Goal: Task Accomplishment & Management: Manage account settings

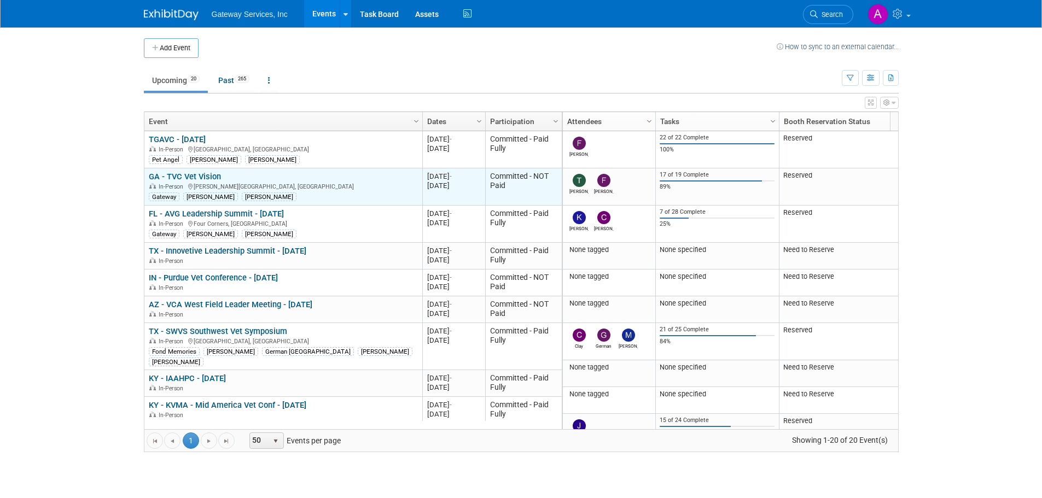
click at [215, 178] on link "GA - TVC Vet Vision" at bounding box center [185, 177] width 72 height 10
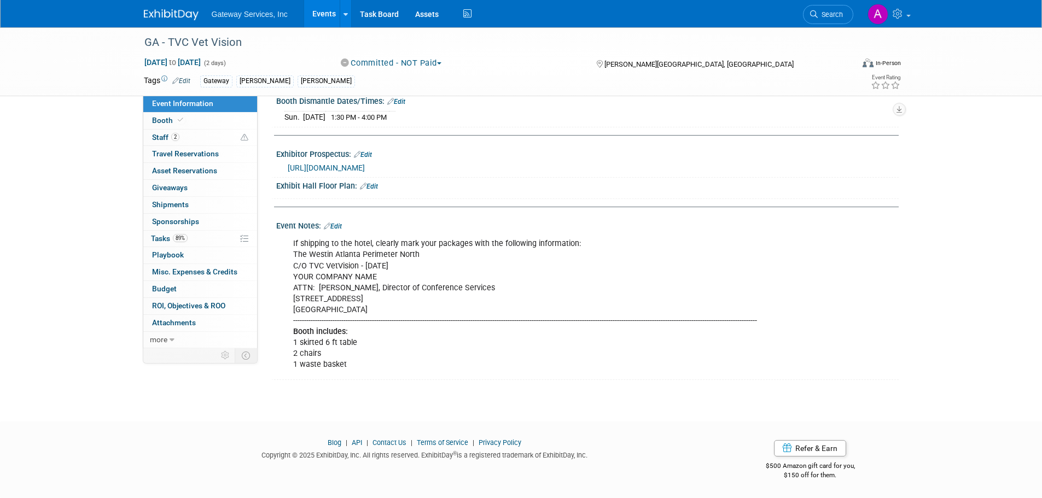
scroll to position [164, 0]
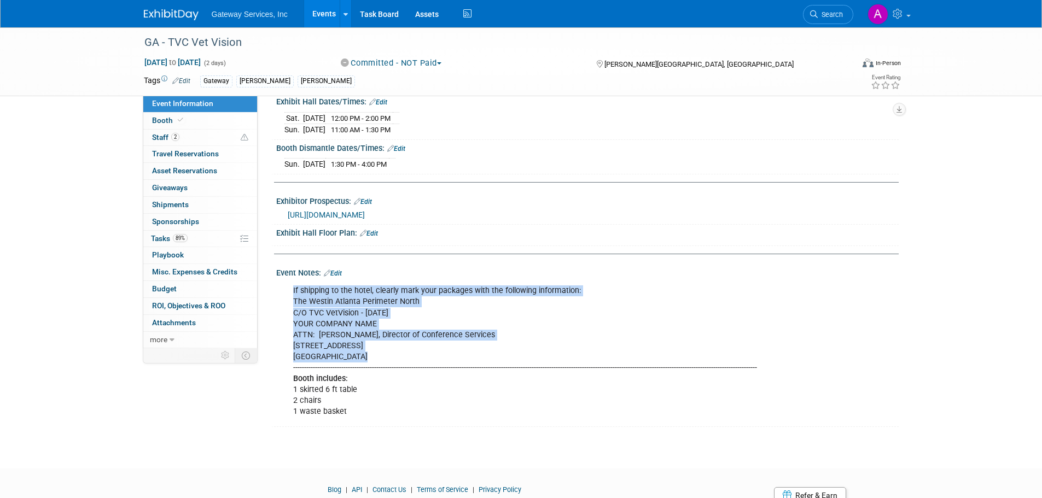
drag, startPoint x: 289, startPoint y: 299, endPoint x: 438, endPoint y: 366, distance: 163.1
click at [438, 366] on div "If shipping to the hotel, clearly mark your packages with the following informa…" at bounding box center [532, 351] width 493 height 143
copy div "If shipping to the hotel, clearly mark your packages with the following informa…"
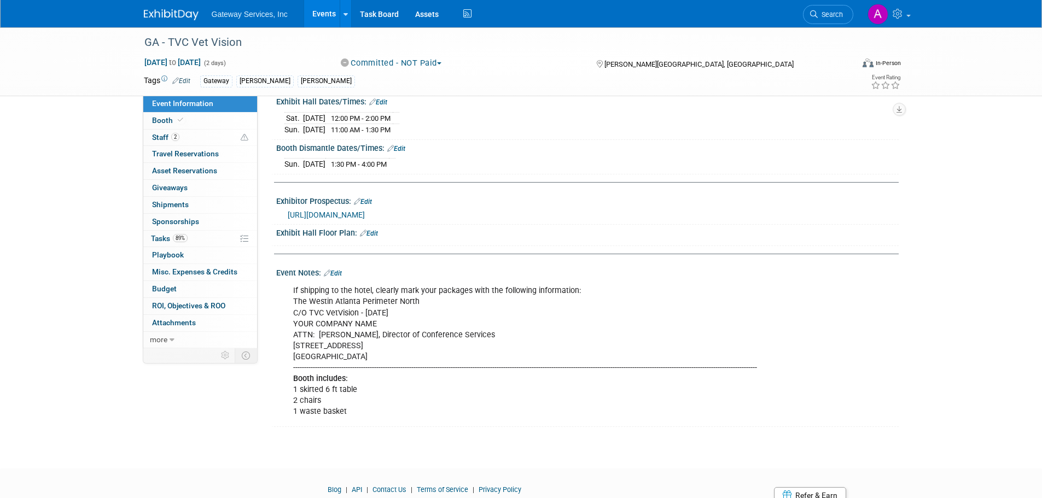
click at [902, 311] on div "Event Information Event Info Booth Booth 2 Staff 2 Staff 0 Travel Reservations …" at bounding box center [521, 145] width 771 height 564
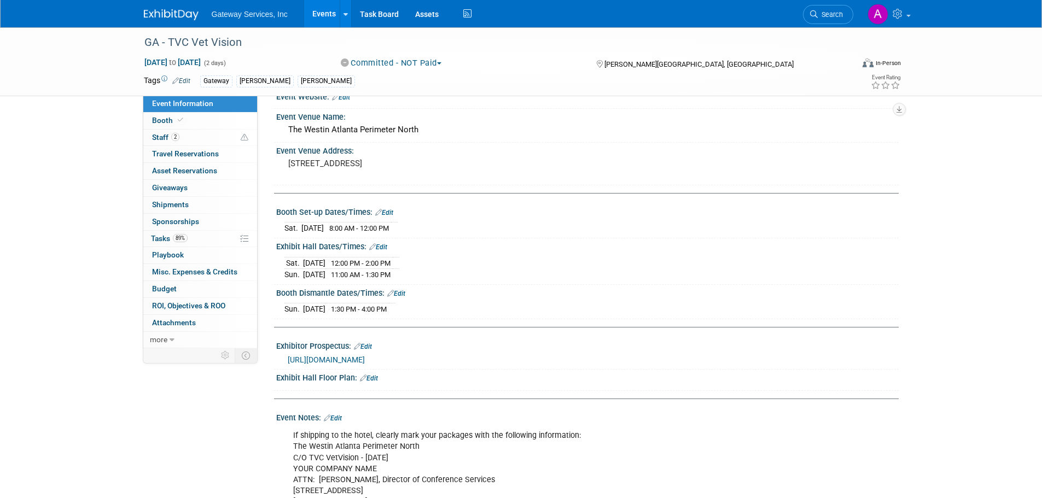
scroll to position [0, 0]
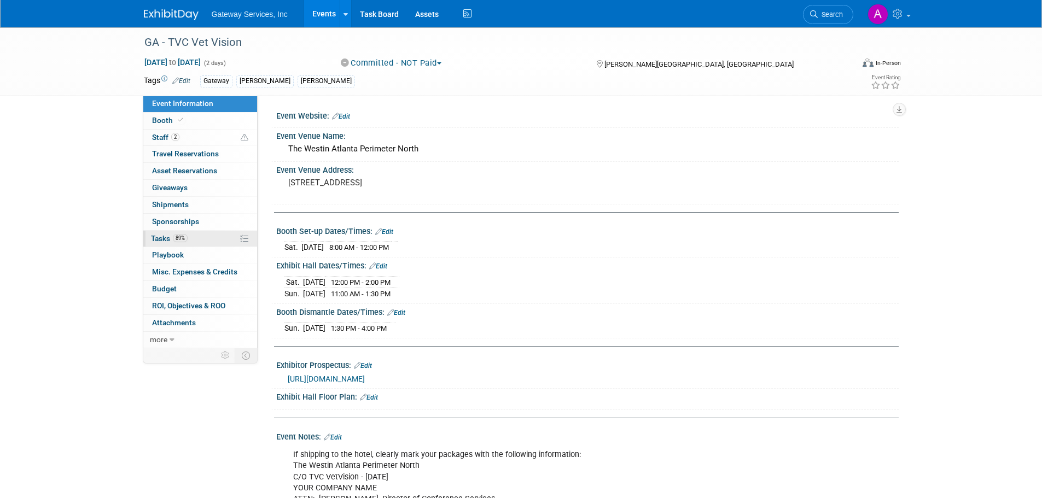
click at [195, 241] on link "89% Tasks 89%" at bounding box center [200, 239] width 114 height 16
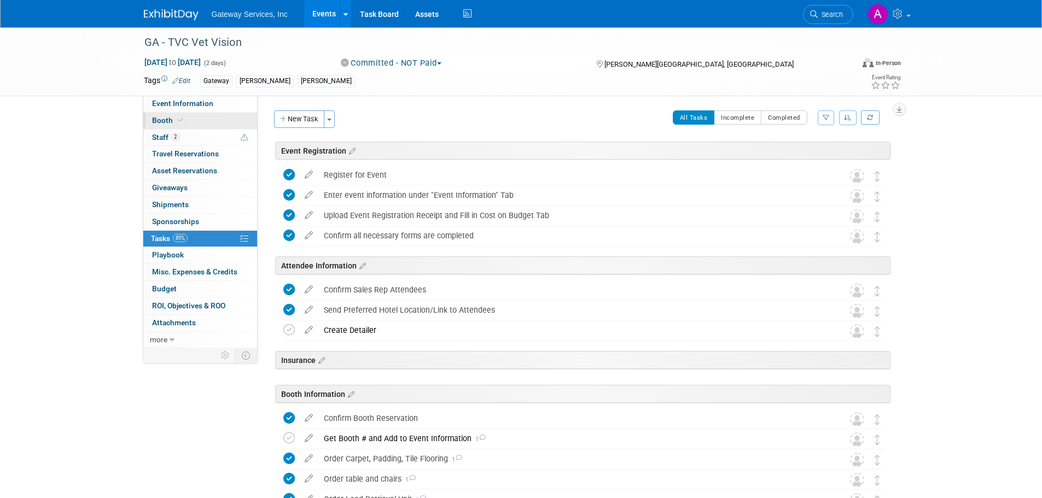
click at [193, 117] on link "Booth" at bounding box center [200, 121] width 114 height 16
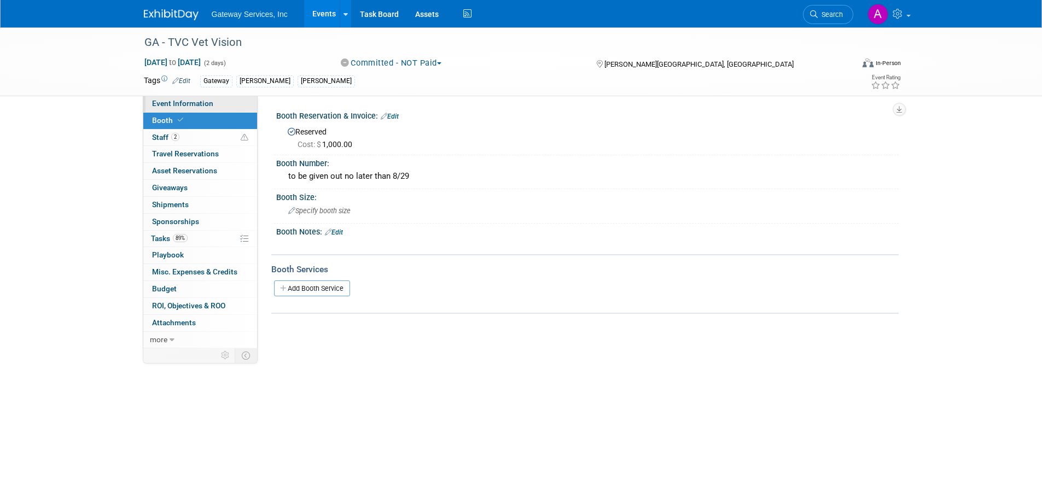
click at [214, 100] on link "Event Information" at bounding box center [200, 104] width 114 height 16
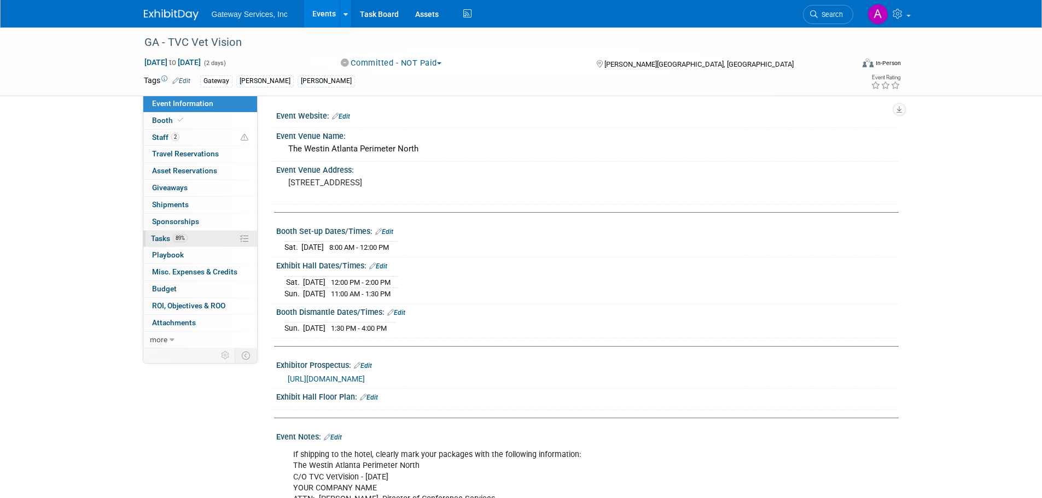
click at [194, 239] on link "89% Tasks 89%" at bounding box center [200, 239] width 114 height 16
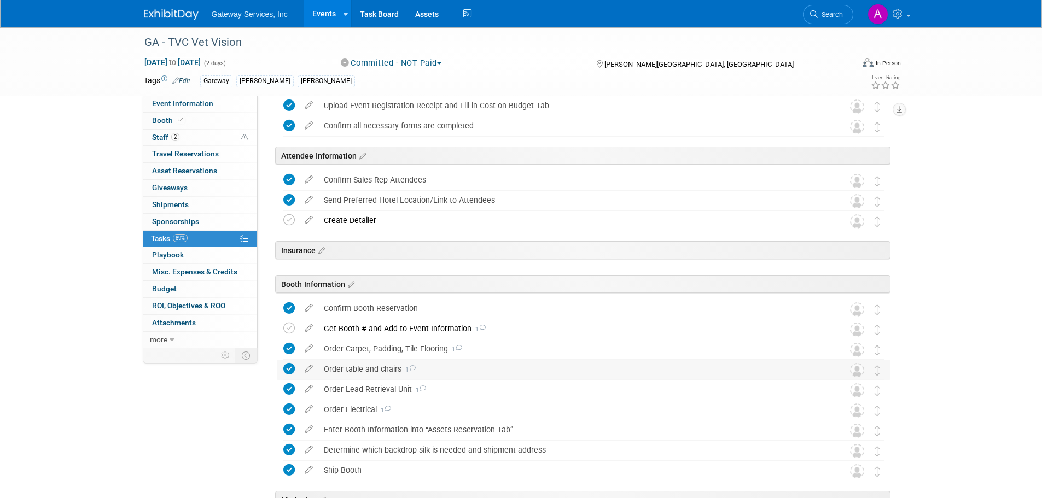
scroll to position [164, 0]
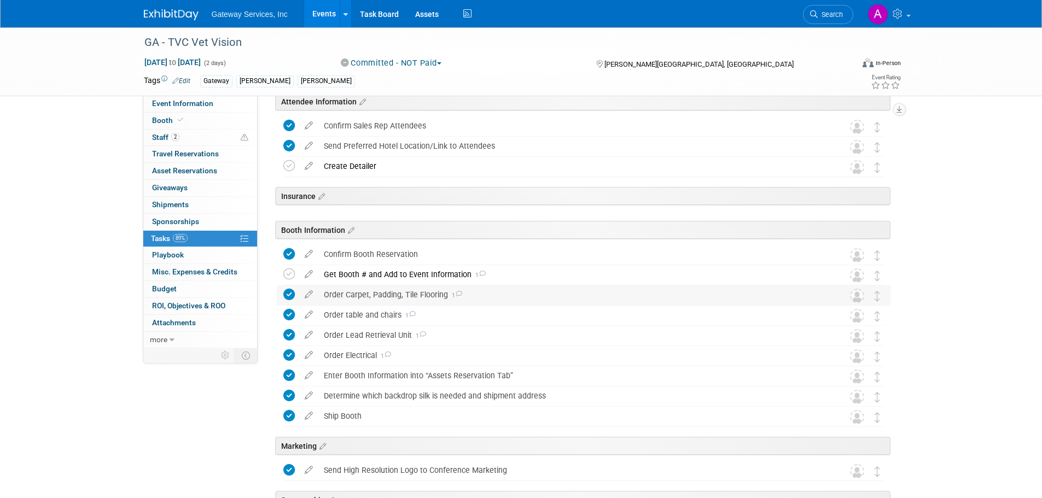
click at [404, 293] on div "Order Carpet, Padding, Tile Flooring 1" at bounding box center [573, 295] width 510 height 19
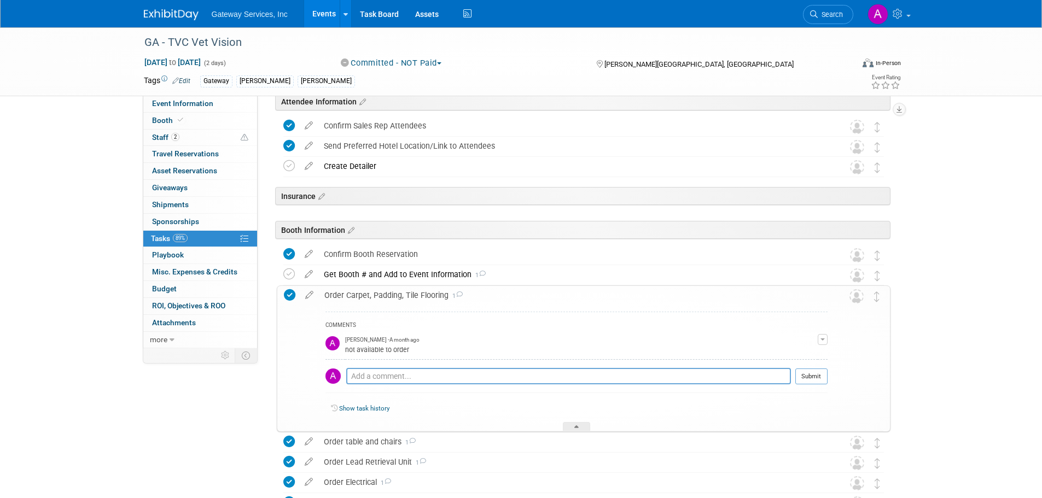
click at [386, 297] on div "Order Carpet, Padding, Tile Flooring 1" at bounding box center [573, 295] width 509 height 19
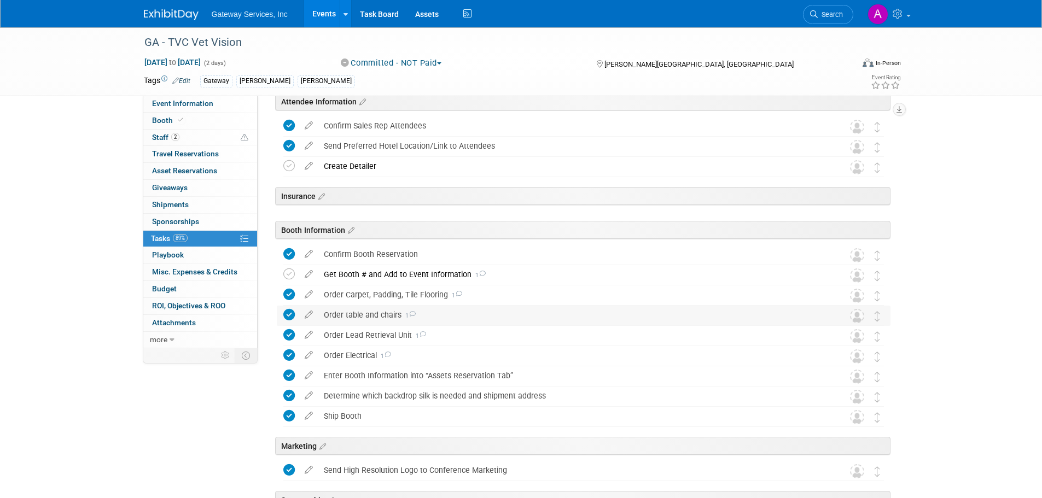
click at [366, 313] on div "Order table and chairs 1" at bounding box center [573, 315] width 510 height 19
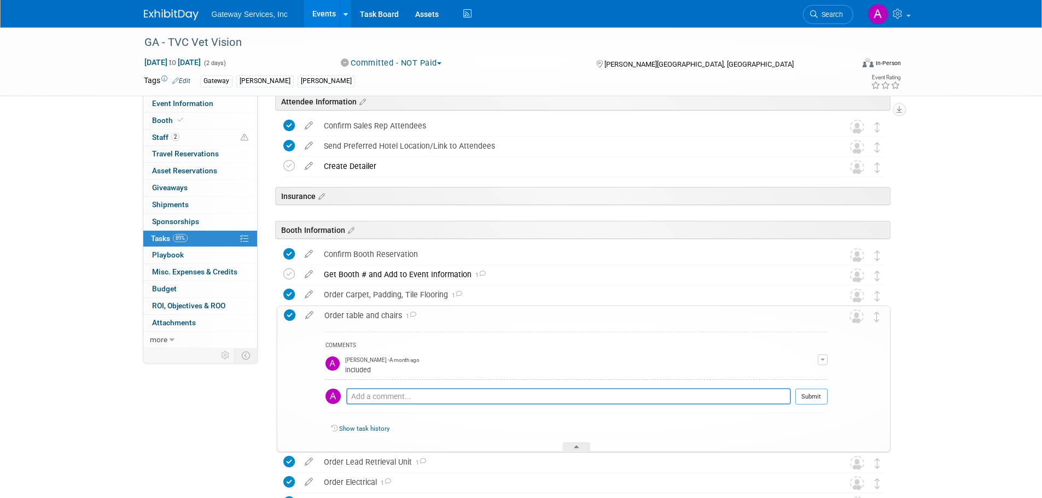
click at [363, 320] on div "Order table and chairs 1" at bounding box center [573, 315] width 509 height 19
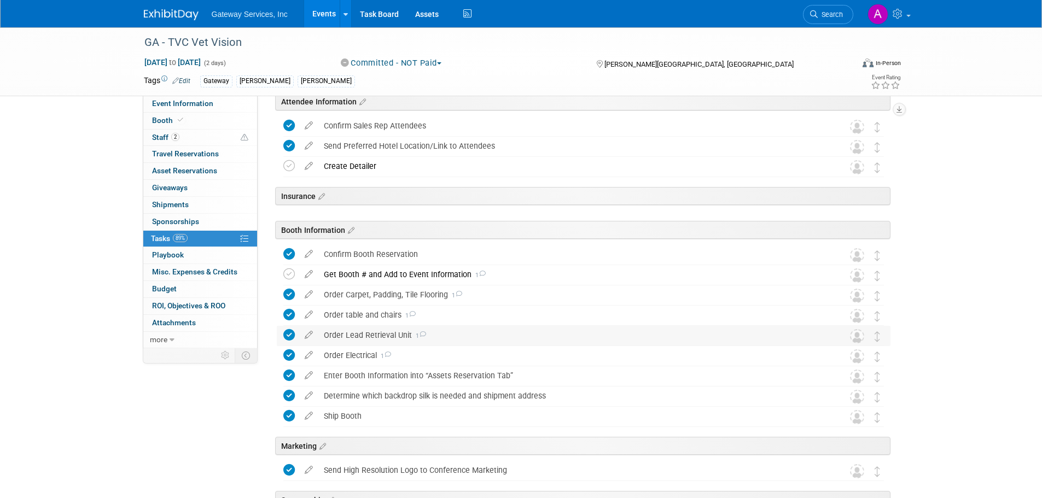
click at [364, 336] on div "Order Lead Retrieval Unit 1" at bounding box center [573, 335] width 510 height 19
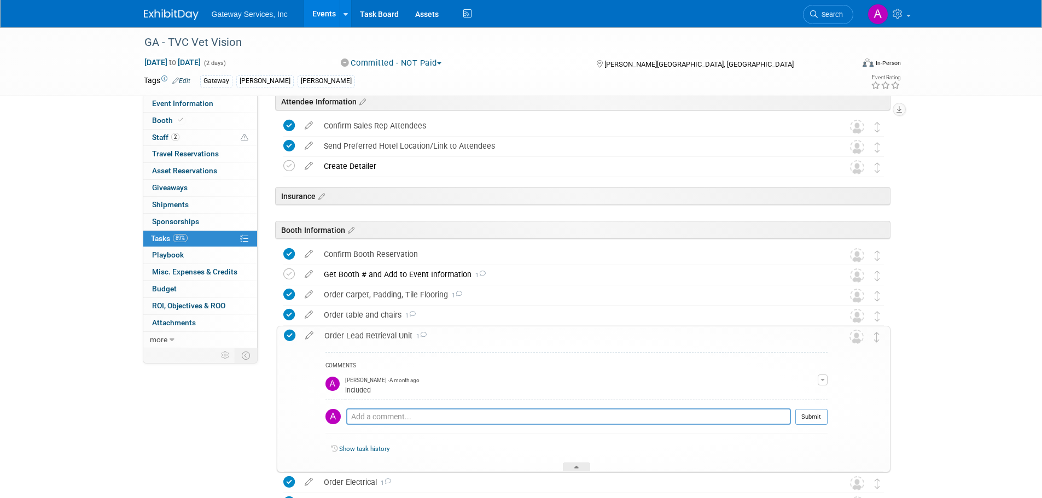
click at [363, 339] on div "Order Lead Retrieval Unit 1" at bounding box center [573, 336] width 509 height 19
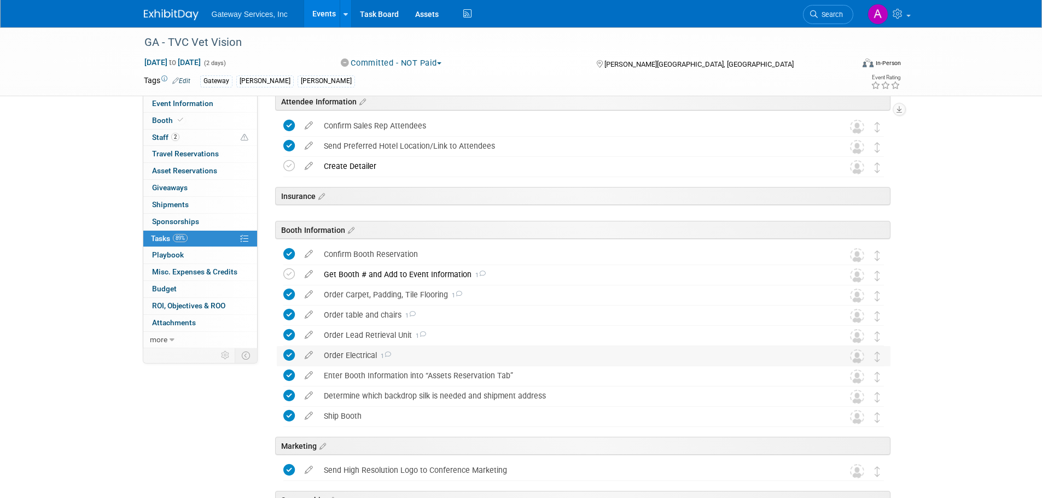
click at [367, 359] on div "Order Electrical 1" at bounding box center [573, 355] width 510 height 19
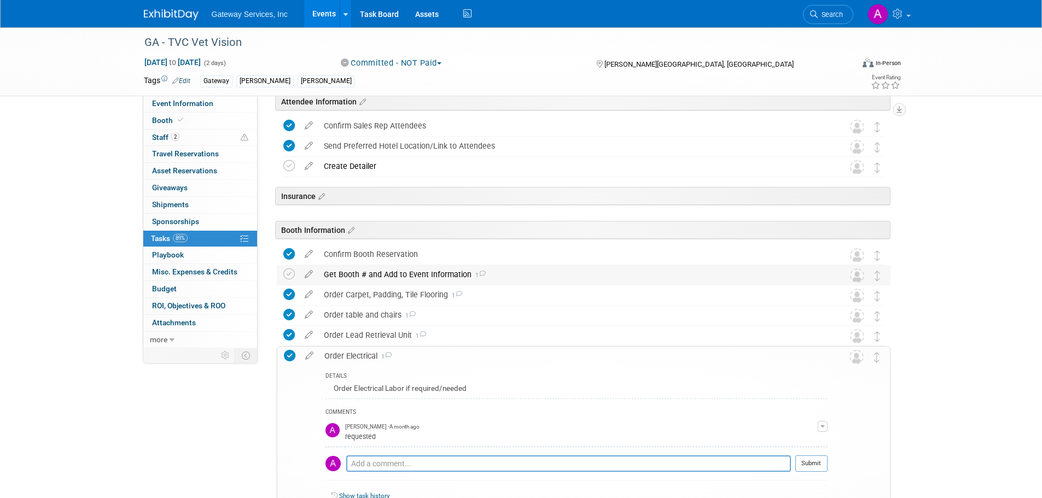
drag, startPoint x: 287, startPoint y: 271, endPoint x: 287, endPoint y: 266, distance: 5.5
click at [287, 271] on icon at bounding box center [288, 274] width 11 height 11
click at [287, 163] on icon at bounding box center [288, 165] width 11 height 11
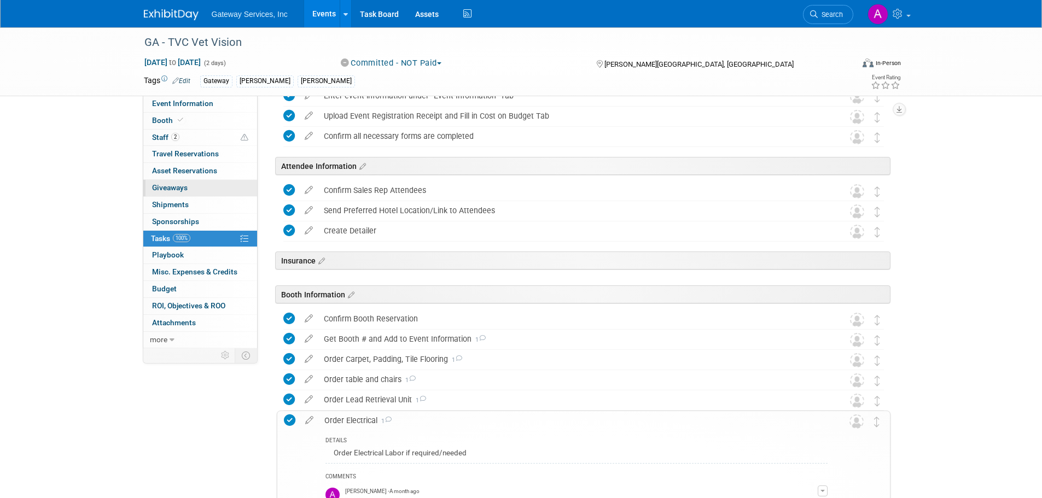
scroll to position [0, 0]
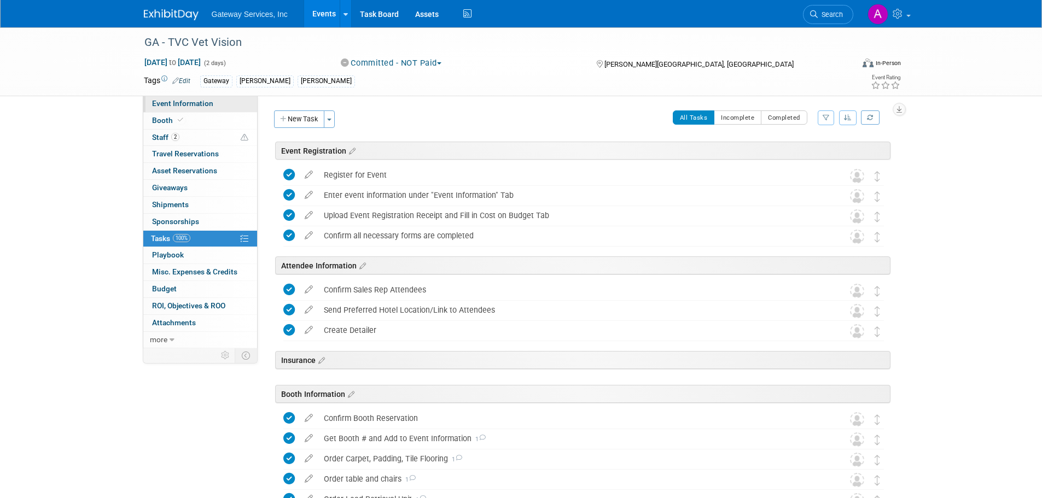
click at [186, 107] on span "Event Information" at bounding box center [182, 103] width 61 height 9
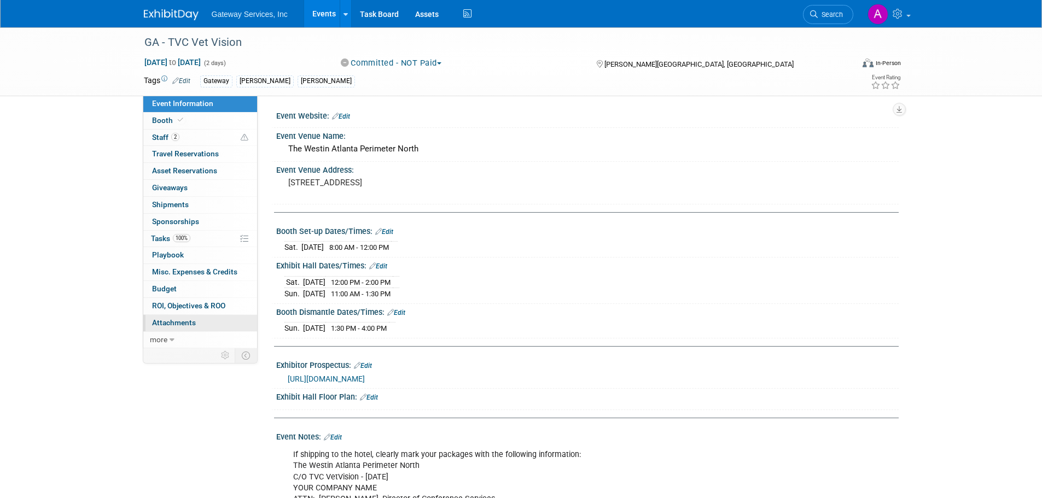
click at [186, 322] on span "Attachments 0" at bounding box center [174, 322] width 44 height 9
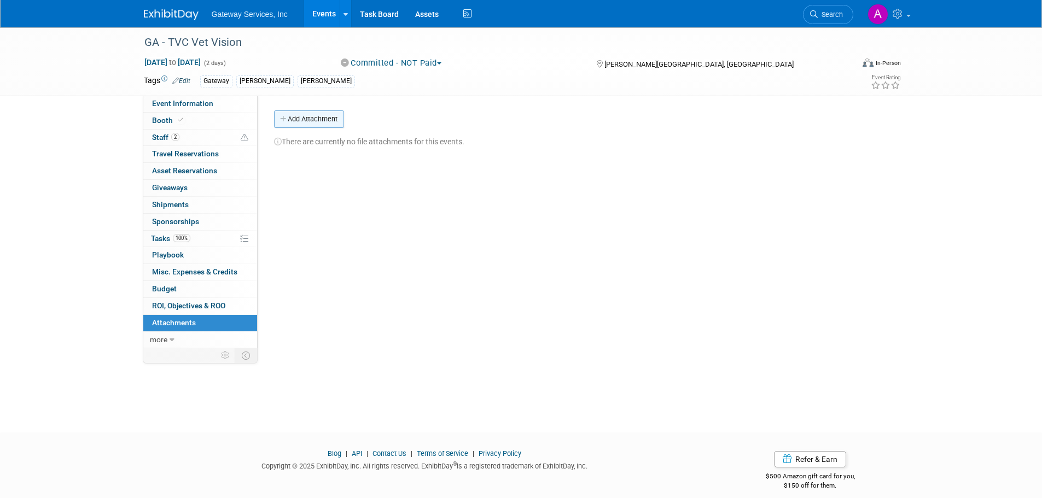
click at [289, 125] on button "Add Attachment" at bounding box center [309, 120] width 70 height 18
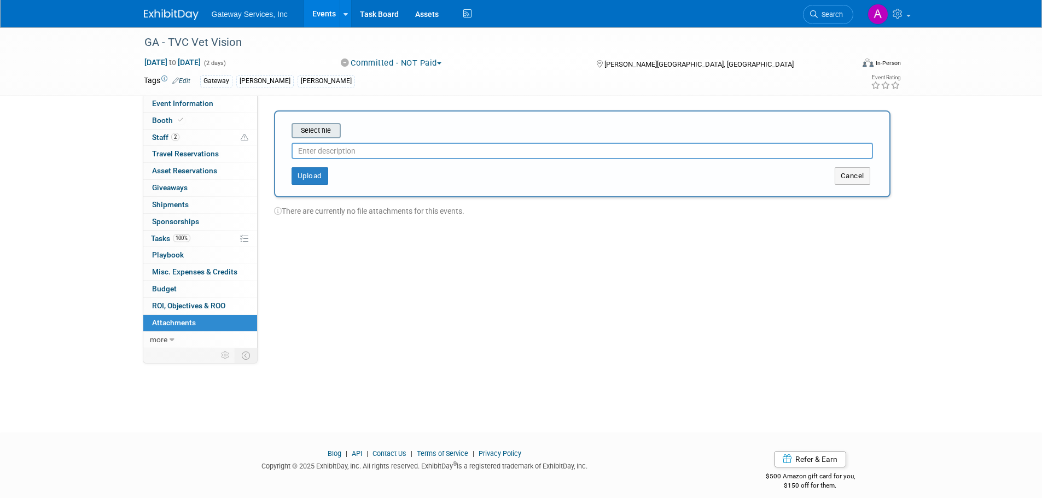
click at [318, 126] on input "file" at bounding box center [275, 130] width 130 height 13
click at [403, 148] on input "text" at bounding box center [583, 146] width 582 height 16
type input "detailer"
click at [315, 170] on button "Upload" at bounding box center [310, 172] width 37 height 18
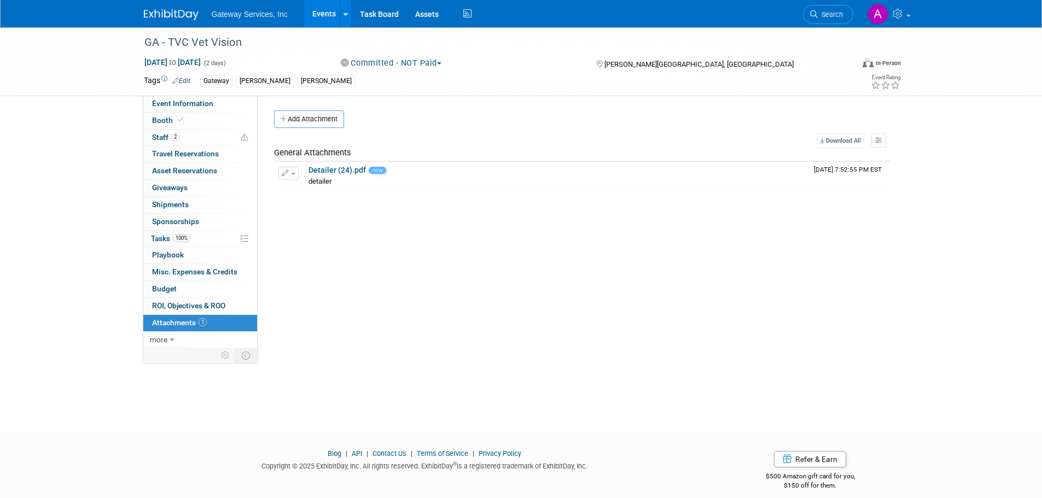
click at [181, 13] on img at bounding box center [171, 14] width 55 height 11
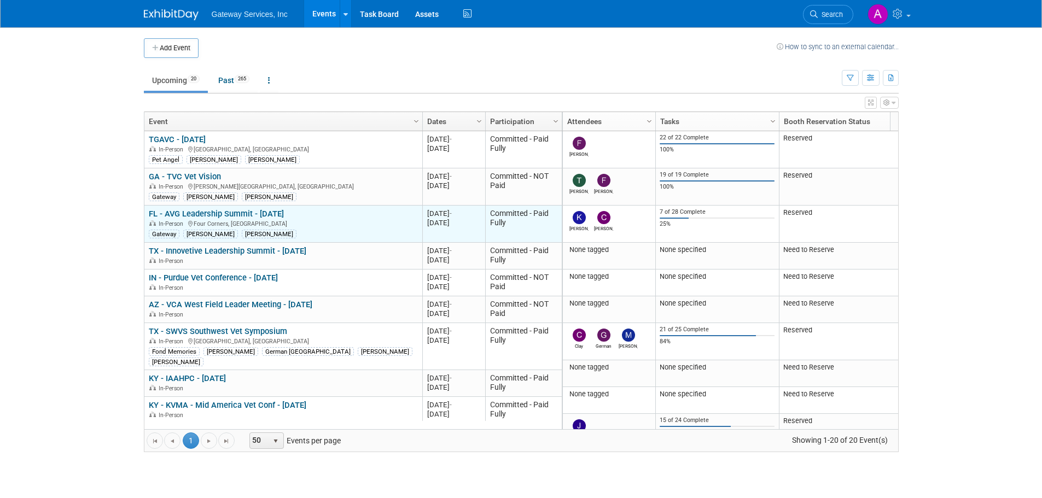
click at [284, 212] on link "FL - AVG Leadership Summit - [DATE]" at bounding box center [216, 214] width 135 height 10
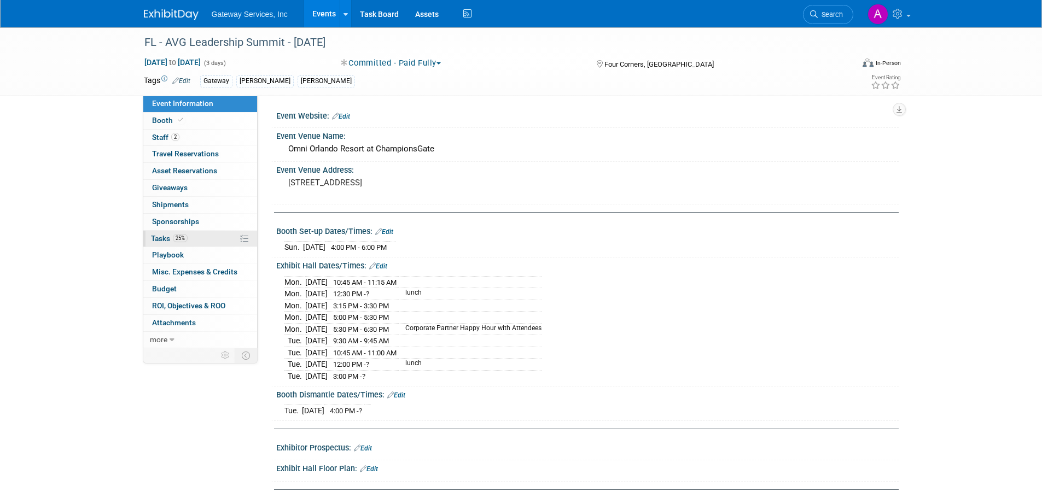
click at [215, 242] on link "25% Tasks 25%" at bounding box center [200, 239] width 114 height 16
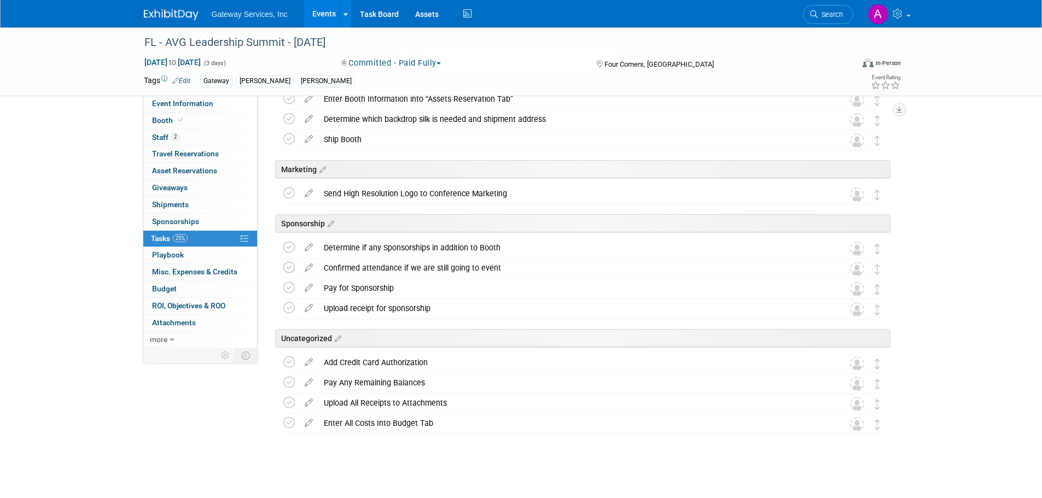
scroll to position [515, 0]
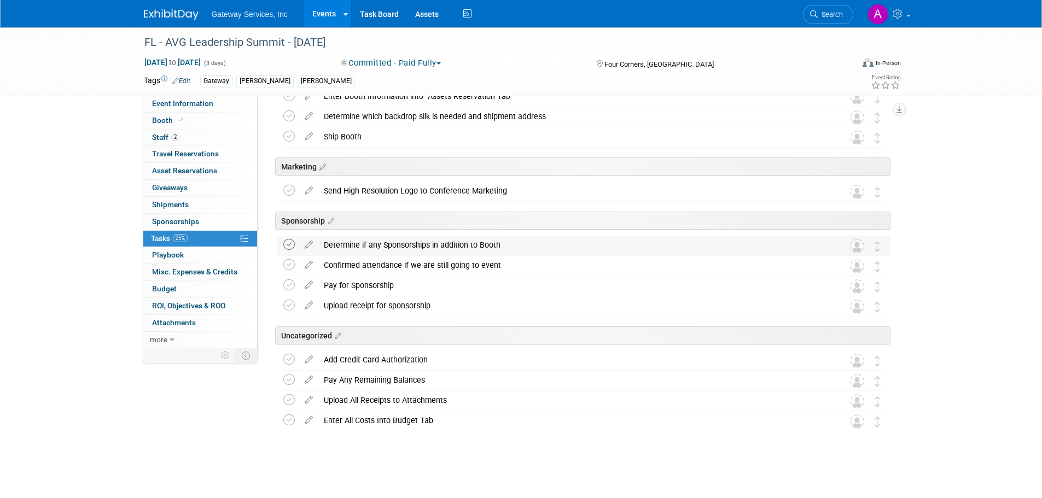
click at [291, 246] on icon at bounding box center [288, 244] width 11 height 11
click at [343, 246] on div "Determine if any Sponsorships in addition to Booth" at bounding box center [573, 245] width 510 height 19
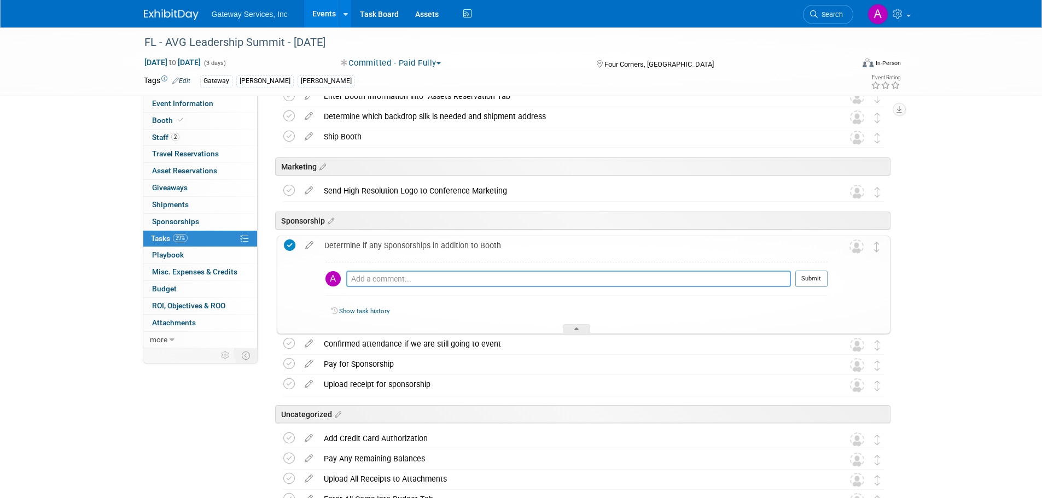
click at [375, 281] on textarea at bounding box center [568, 279] width 445 height 16
type textarea "no"
click at [979, 434] on div "FL - AVG Leadership Summit - Sept 2025 Sep 14, 2025 to Sep 16, 2025 (3 days) Se…" at bounding box center [521, 44] width 1042 height 1065
click at [979, 435] on div "FL - AVG Leadership Summit - Sept 2025 Sep 14, 2025 to Sep 16, 2025 (3 days) Se…" at bounding box center [521, 44] width 1042 height 1065
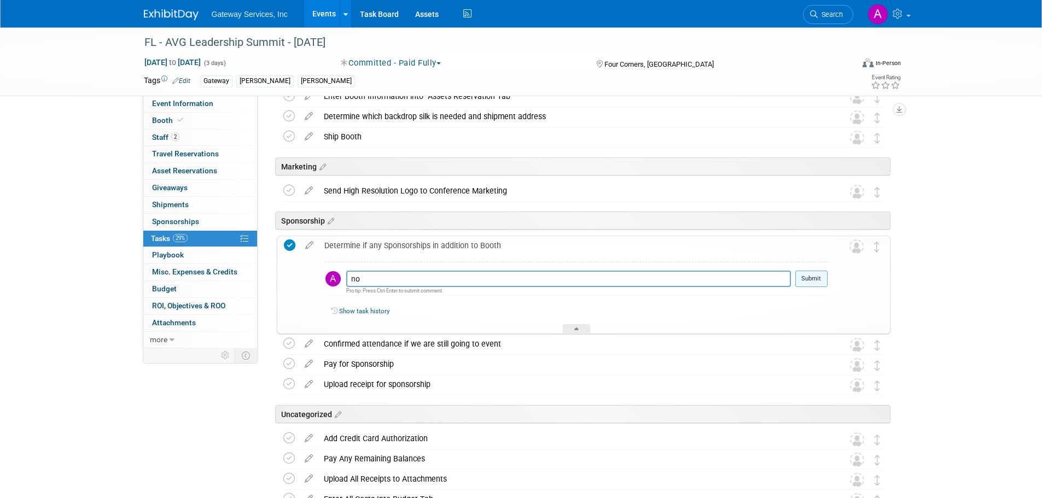
click at [819, 276] on button "Submit" at bounding box center [812, 279] width 32 height 16
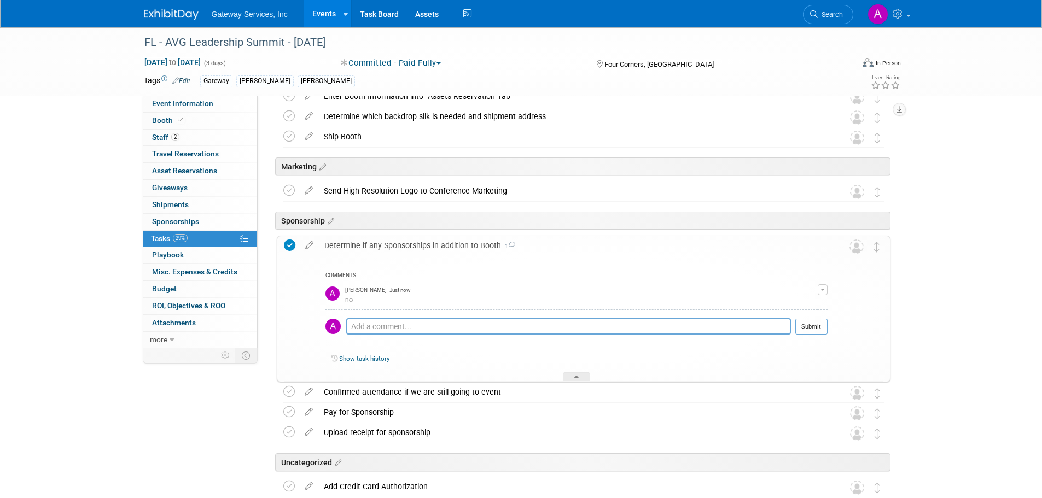
click at [399, 246] on div "Determine if any Sponsorships in addition to Booth 1" at bounding box center [573, 245] width 509 height 19
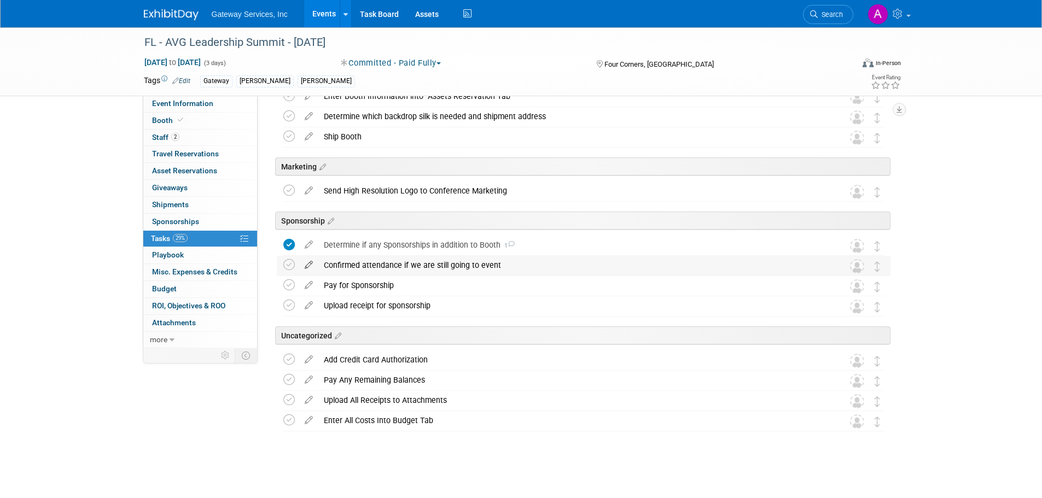
click at [307, 267] on icon at bounding box center [308, 263] width 19 height 14
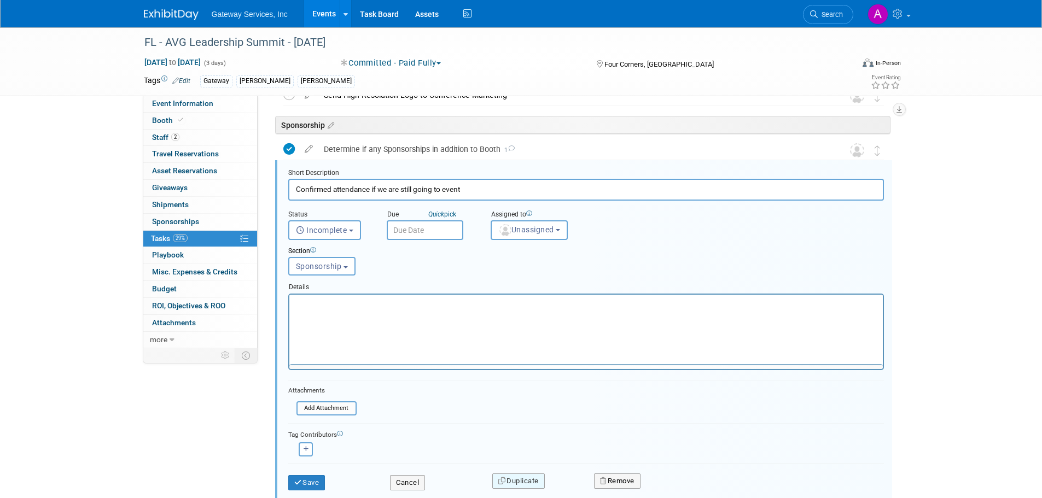
scroll to position [0, 0]
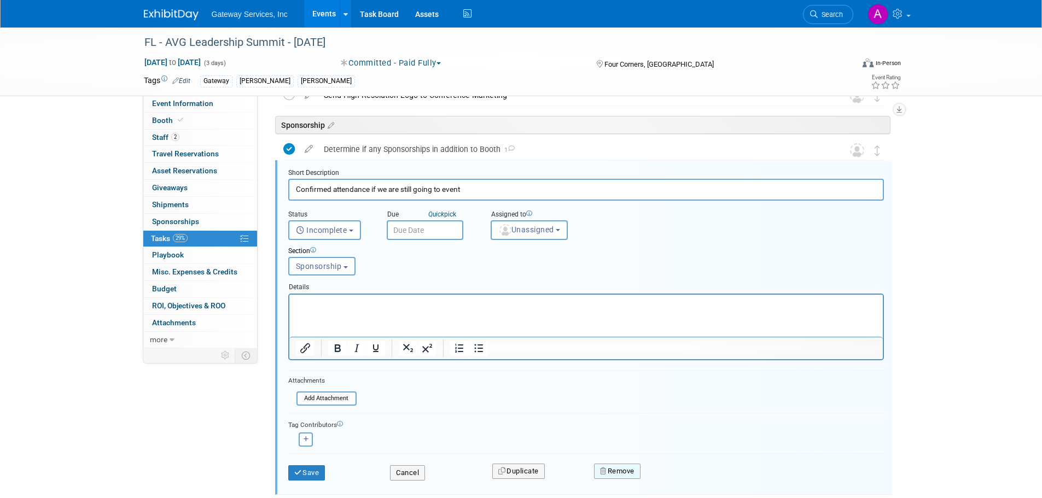
click at [608, 474] on button "Remove" at bounding box center [617, 471] width 47 height 15
click at [677, 479] on link "Yes" at bounding box center [679, 481] width 32 height 18
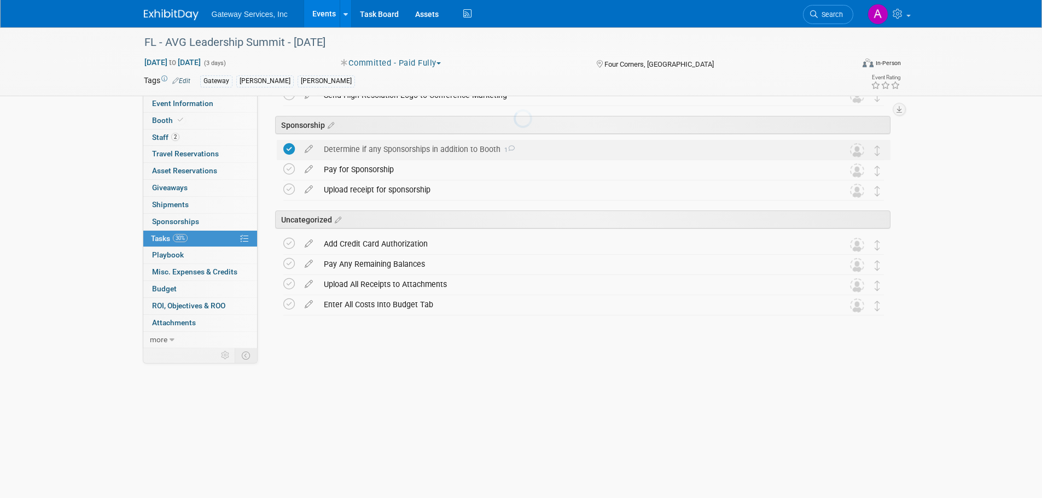
scroll to position [495, 0]
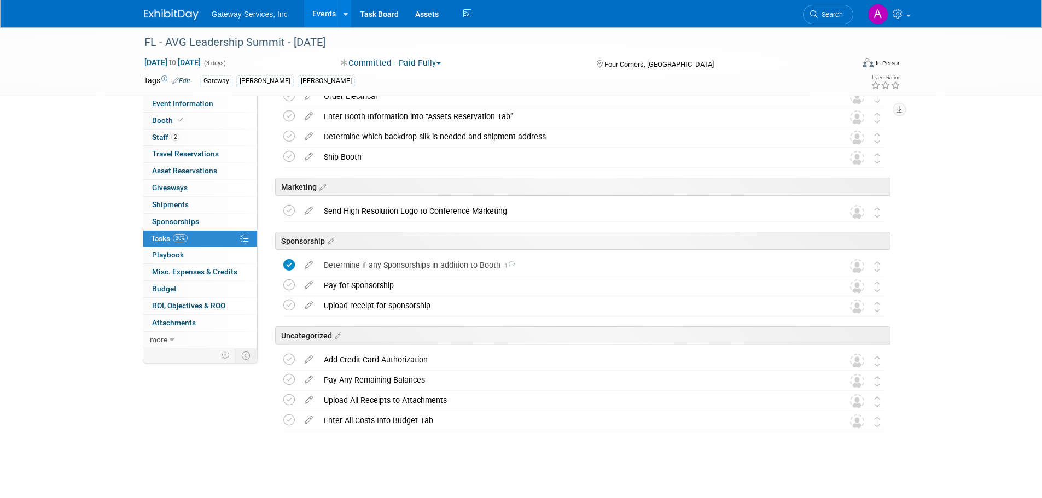
click at [310, 284] on icon at bounding box center [308, 283] width 19 height 14
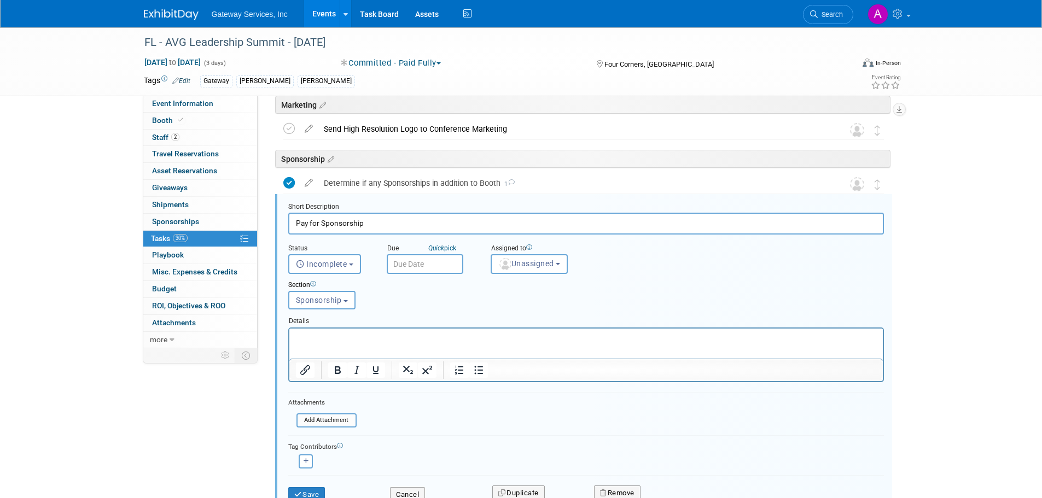
scroll to position [611, 0]
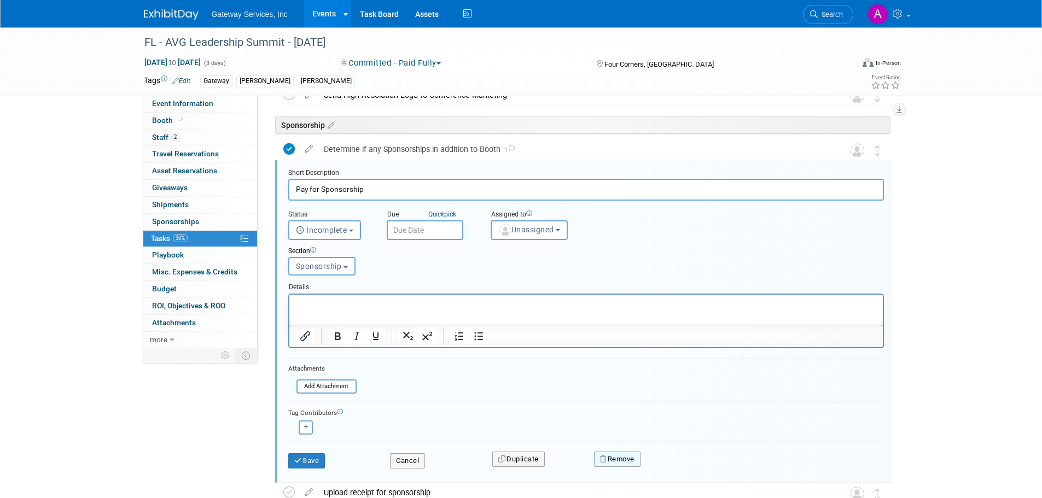
click at [634, 463] on button "Remove" at bounding box center [617, 459] width 47 height 15
click at [671, 463] on link "Yes" at bounding box center [679, 469] width 32 height 18
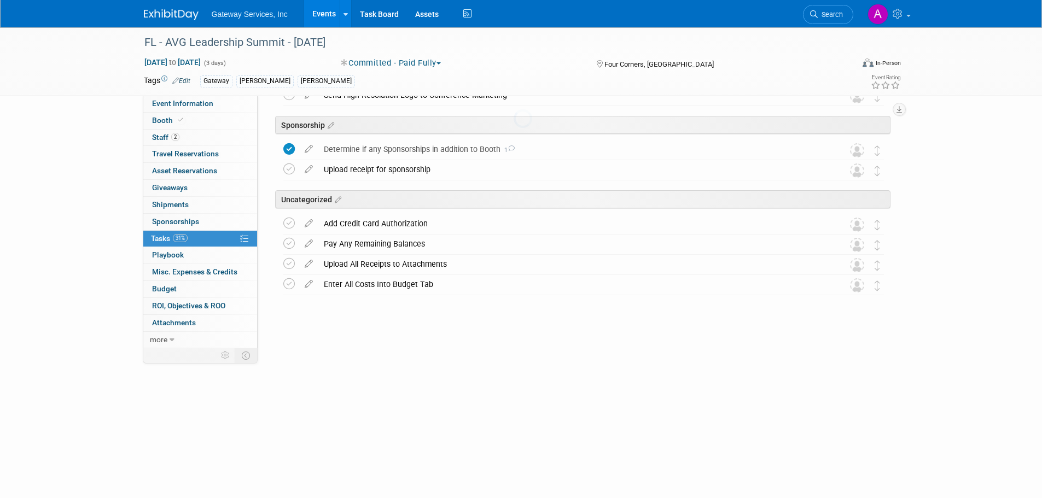
scroll to position [475, 0]
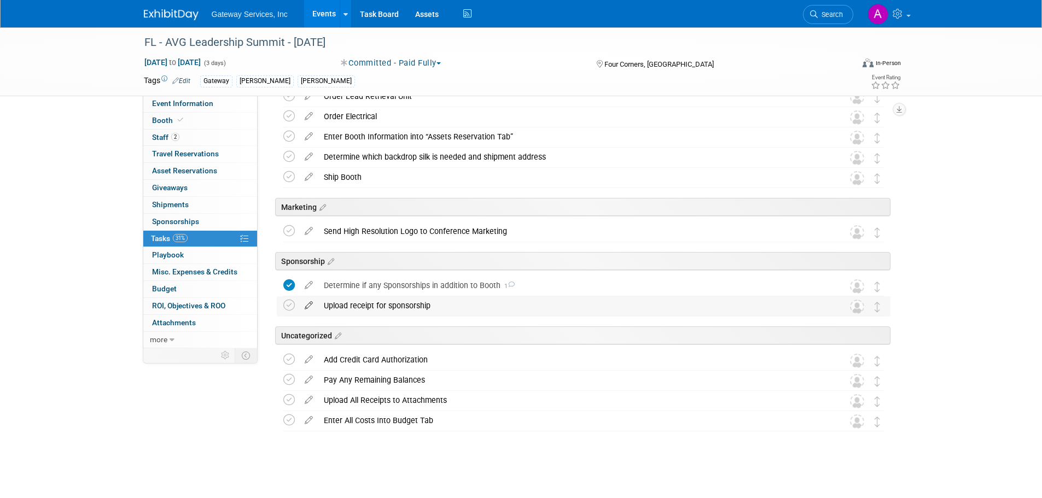
click at [309, 304] on icon at bounding box center [308, 304] width 19 height 14
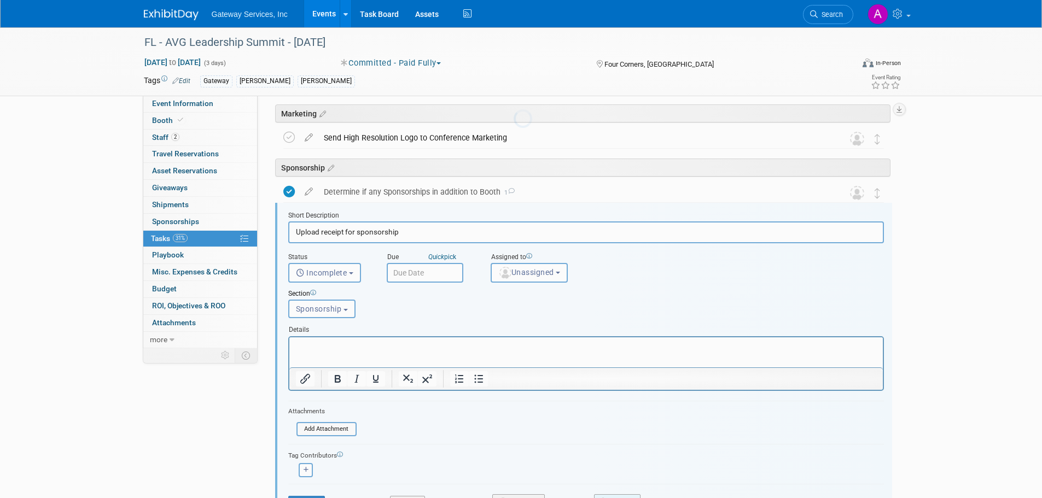
scroll to position [611, 0]
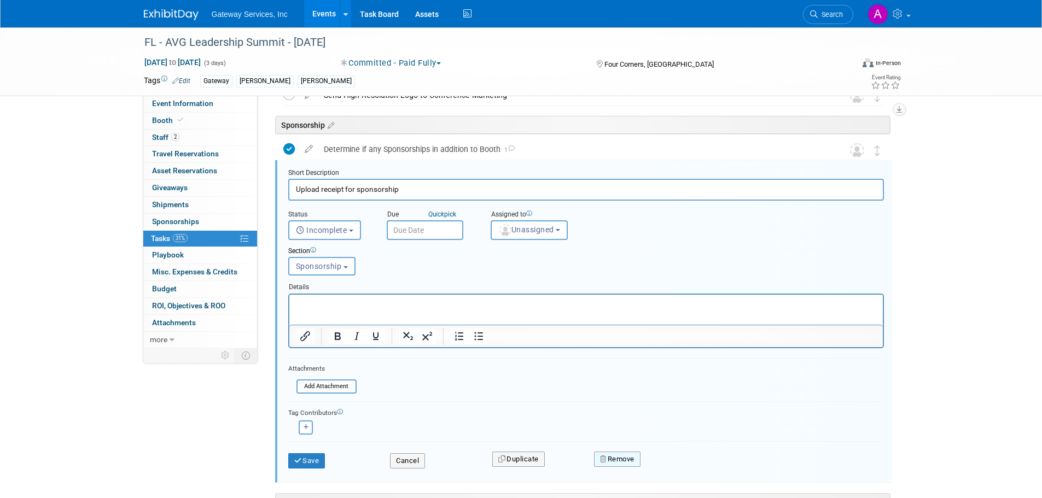
click at [618, 463] on button "Remove" at bounding box center [617, 459] width 47 height 15
click at [671, 466] on icon at bounding box center [671, 469] width 7 height 6
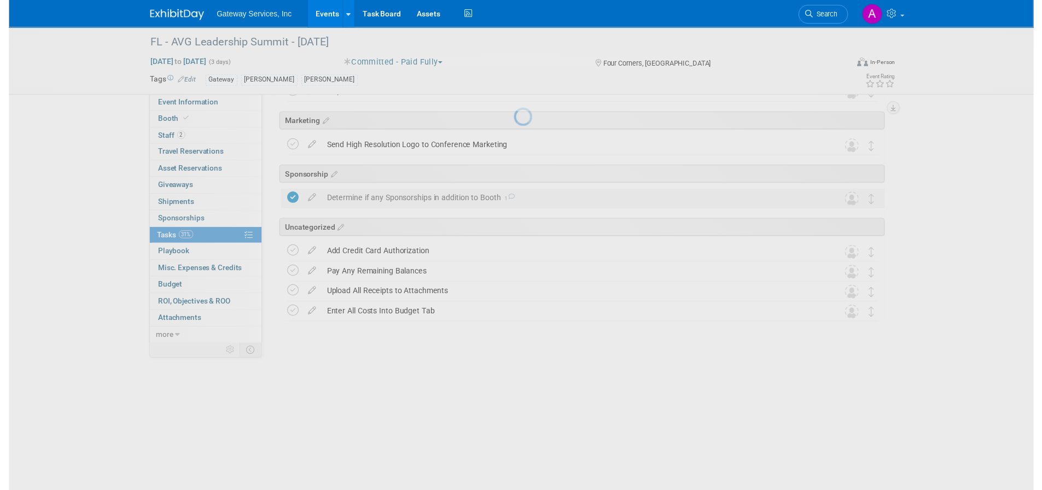
scroll to position [455, 0]
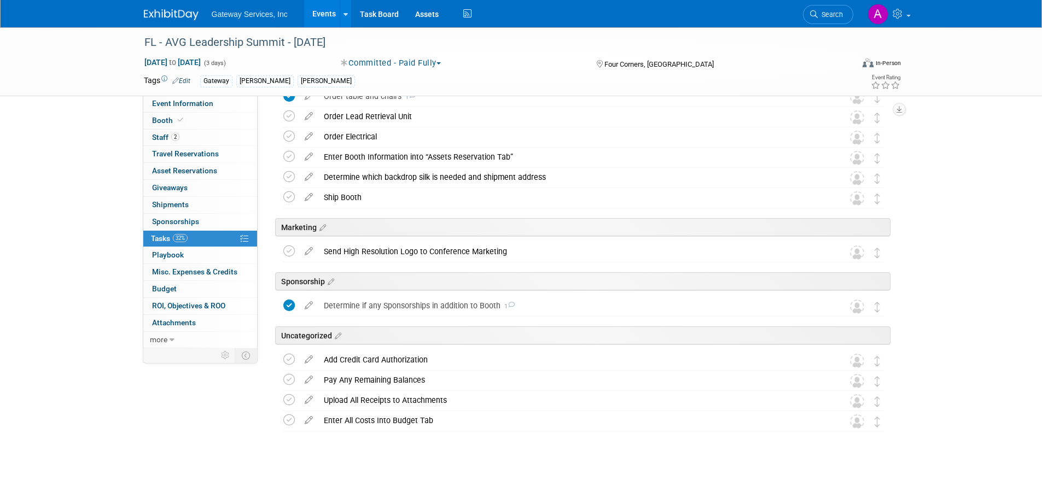
click at [312, 358] on icon at bounding box center [308, 358] width 19 height 14
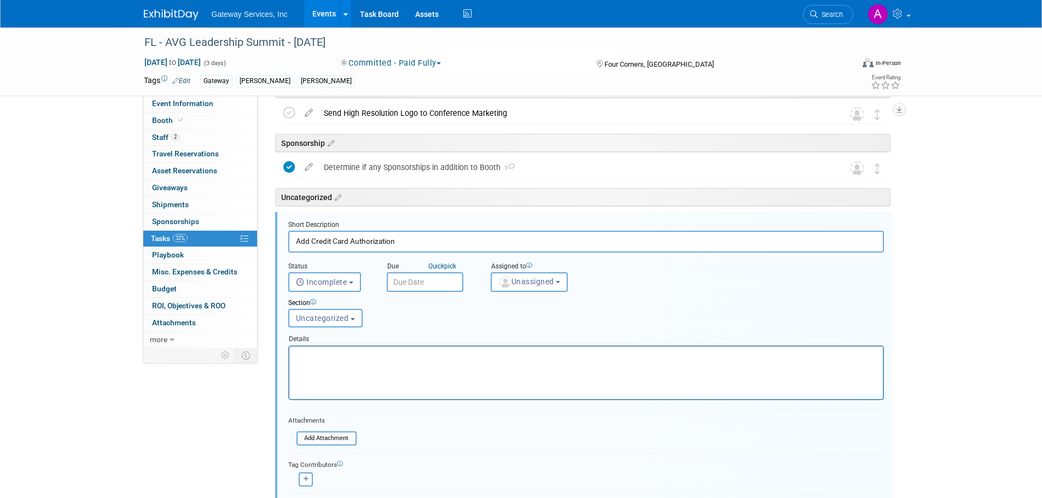
scroll to position [645, 0]
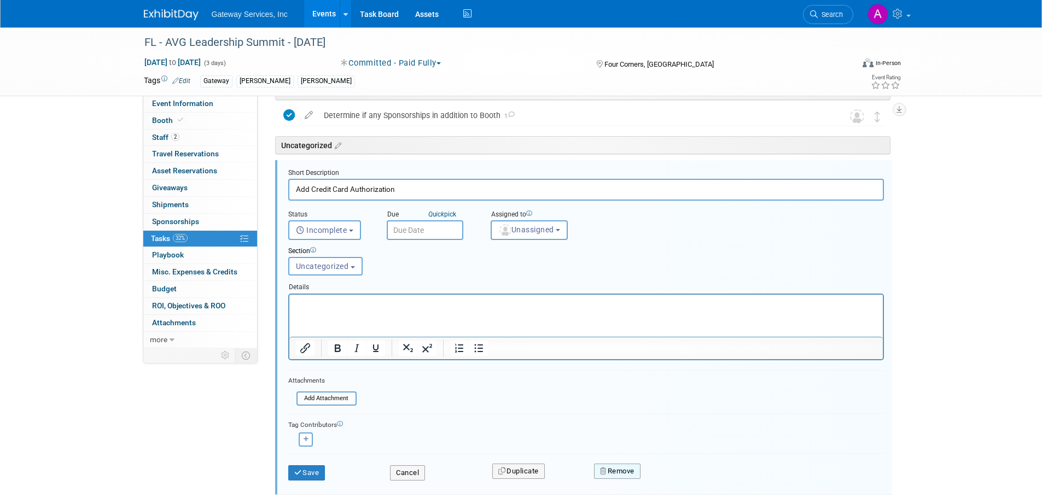
click at [615, 473] on button "Remove" at bounding box center [617, 471] width 47 height 15
click at [667, 480] on link "Yes" at bounding box center [679, 481] width 32 height 18
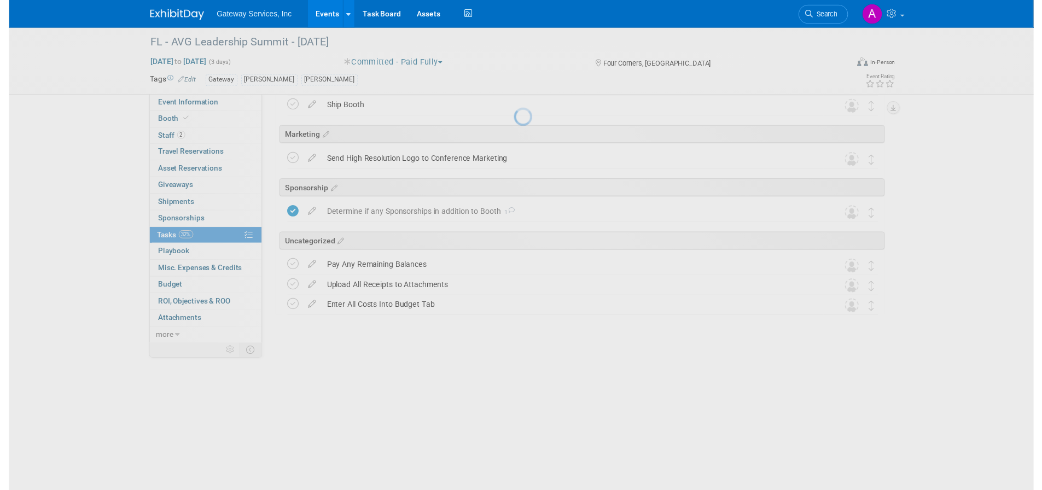
scroll to position [434, 0]
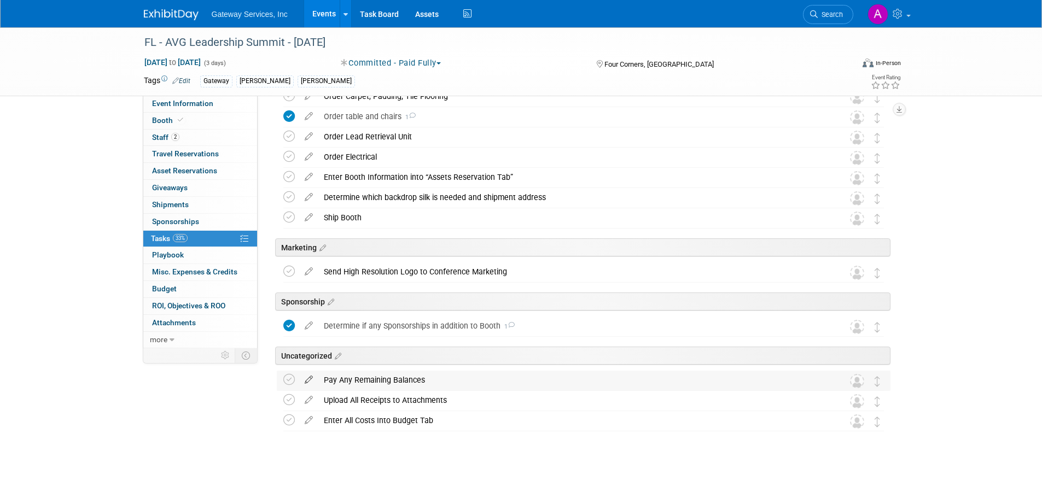
click at [309, 381] on icon at bounding box center [308, 378] width 19 height 14
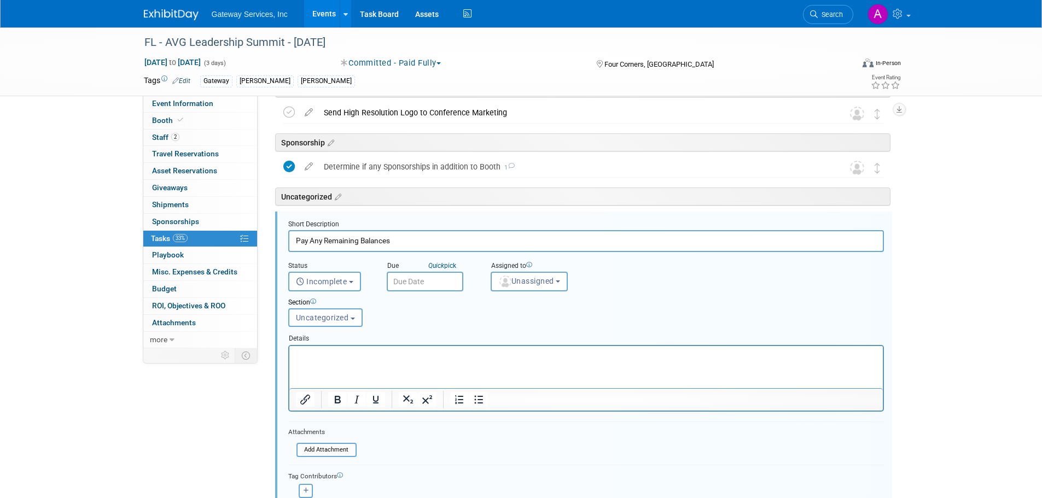
scroll to position [645, 0]
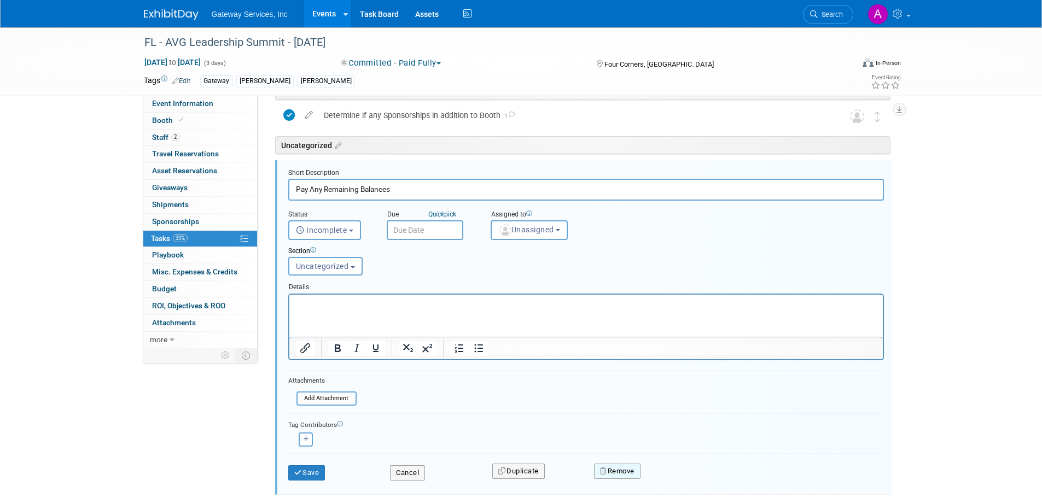
click at [619, 464] on button "Remove" at bounding box center [617, 471] width 47 height 15
click at [672, 475] on link "Yes" at bounding box center [679, 481] width 32 height 18
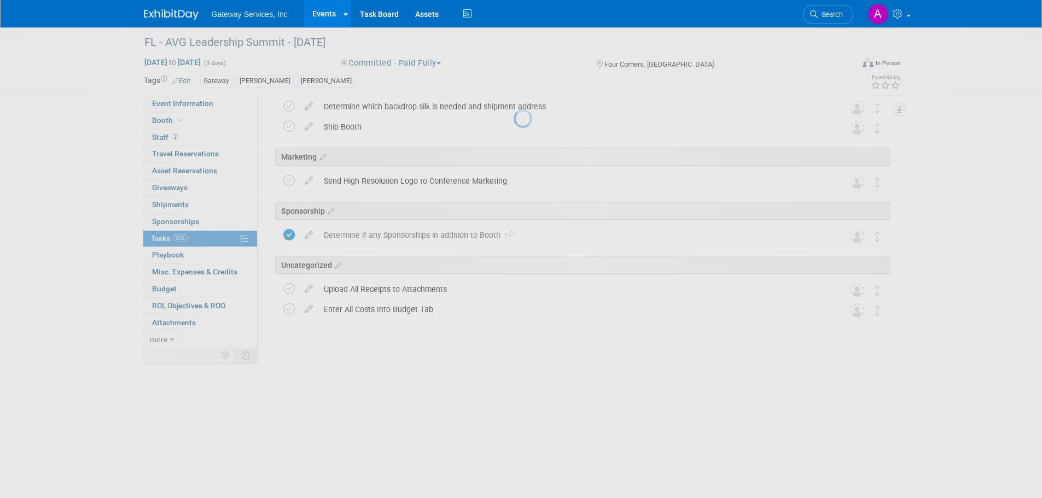
scroll to position [414, 0]
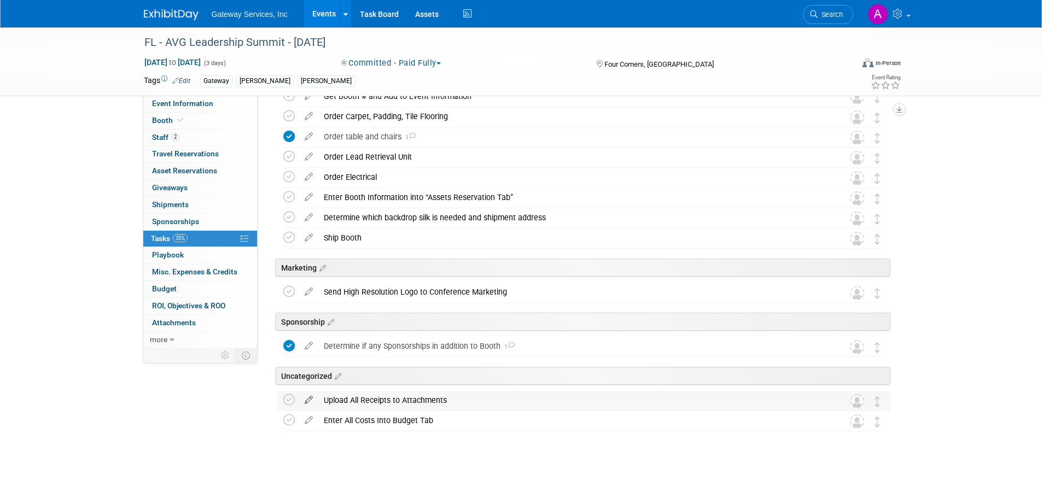
click at [310, 399] on icon at bounding box center [308, 398] width 19 height 14
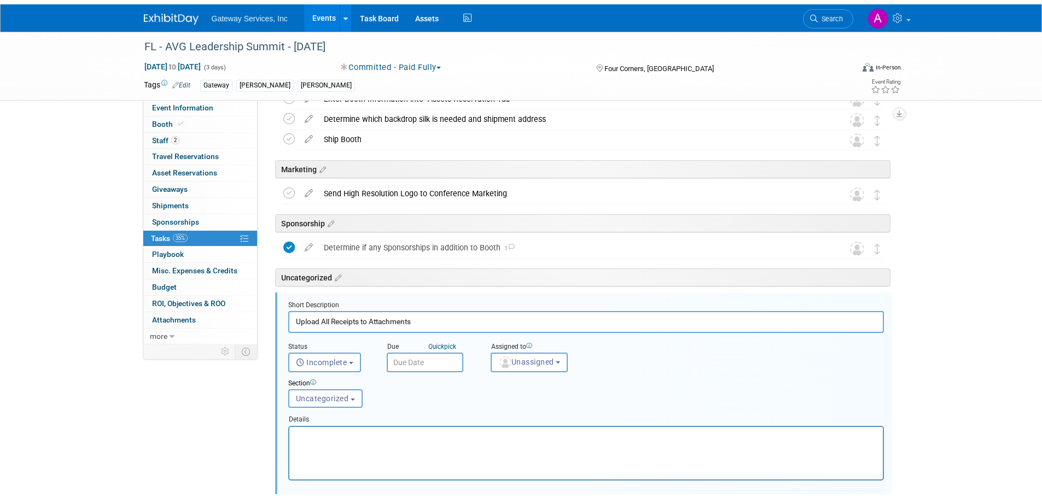
scroll to position [645, 0]
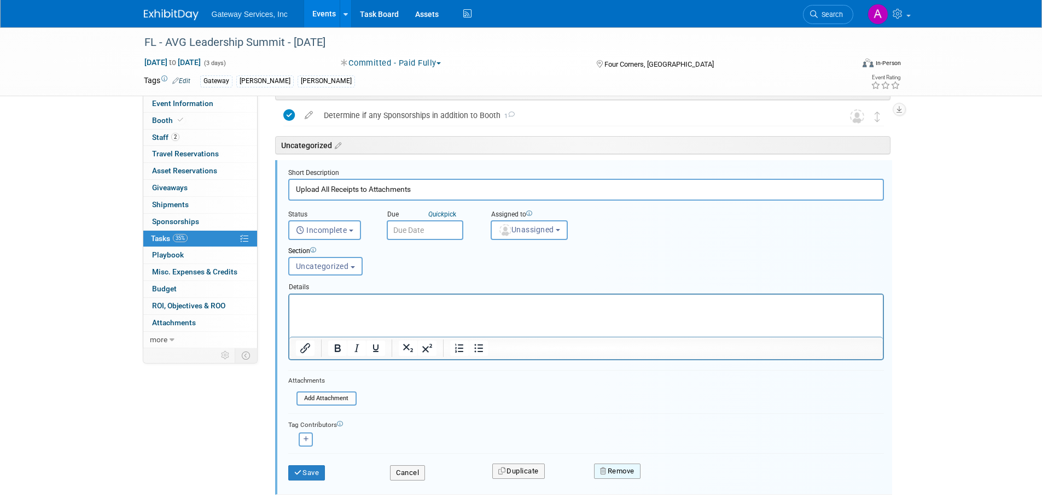
click at [621, 473] on button "Remove" at bounding box center [617, 471] width 47 height 15
click at [670, 480] on icon at bounding box center [671, 481] width 7 height 6
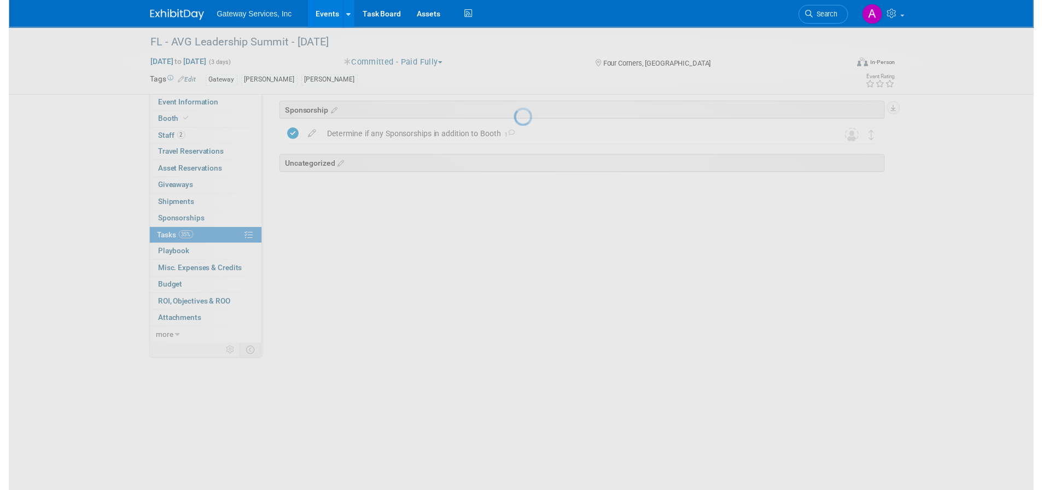
scroll to position [394, 0]
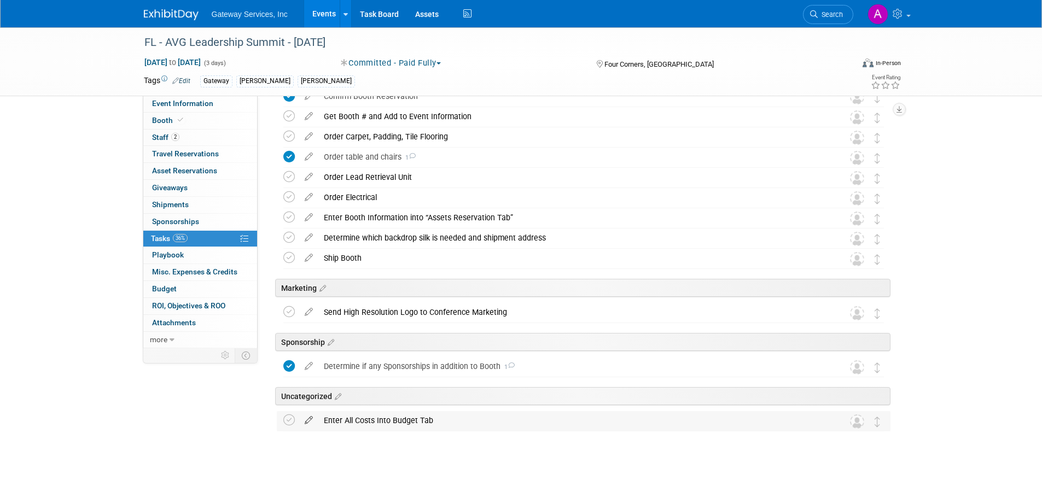
click at [312, 417] on icon at bounding box center [308, 418] width 19 height 14
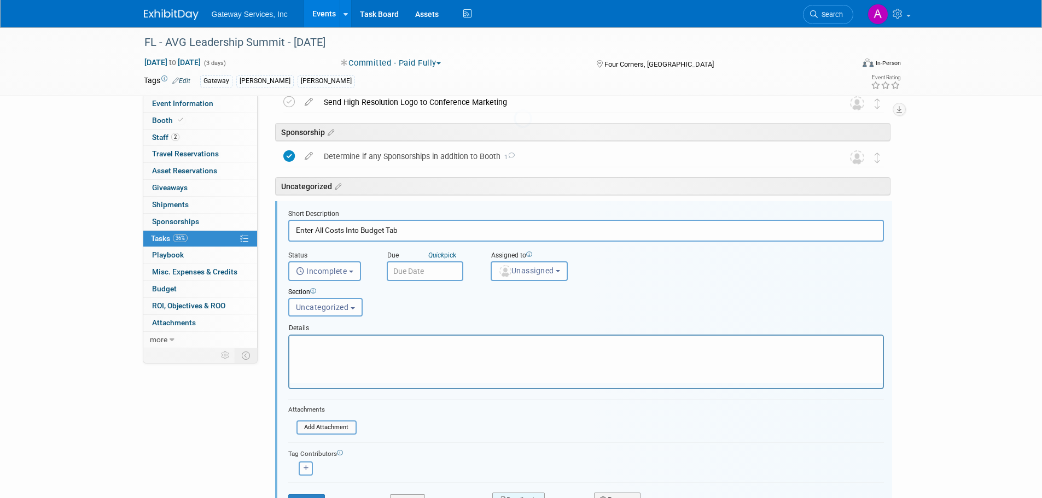
scroll to position [645, 0]
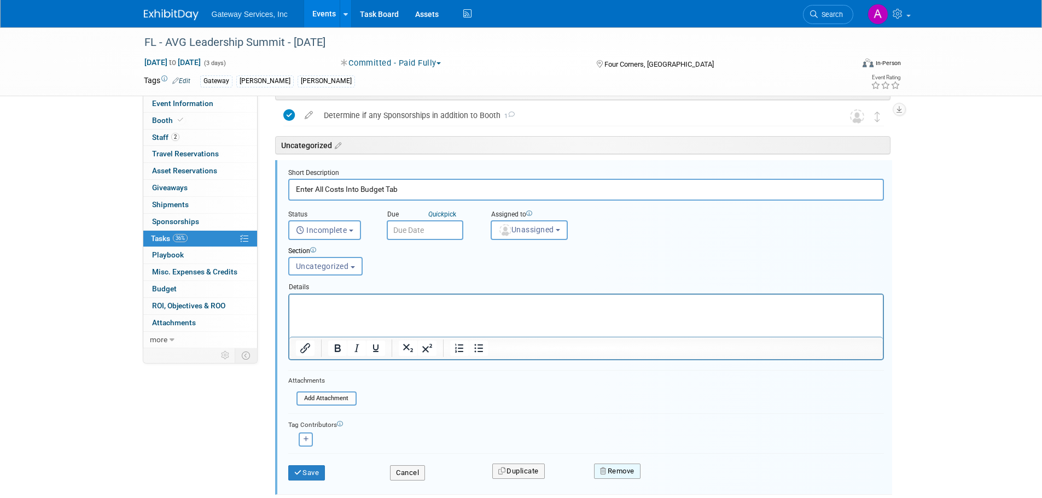
click at [616, 474] on button "Remove" at bounding box center [617, 471] width 47 height 15
click at [686, 481] on link "Yes" at bounding box center [679, 481] width 32 height 18
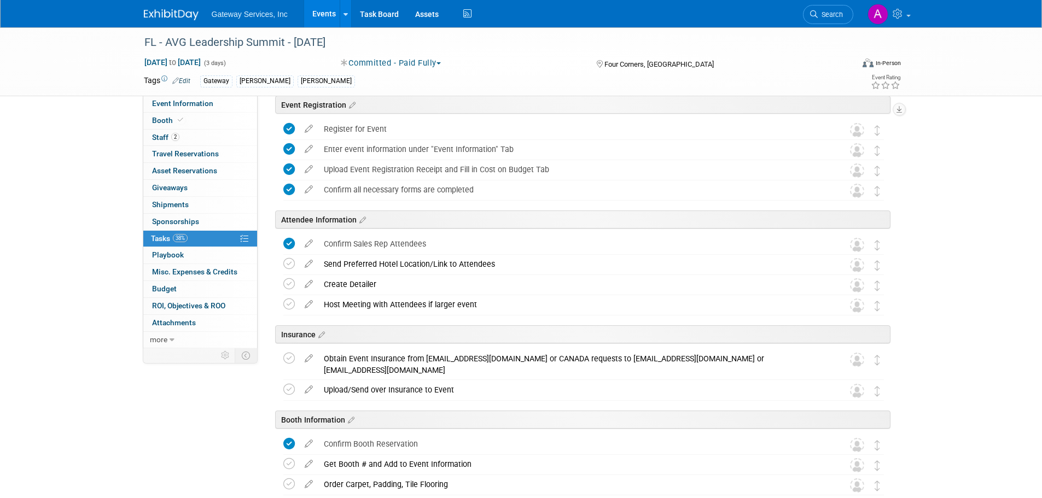
scroll to position [0, 0]
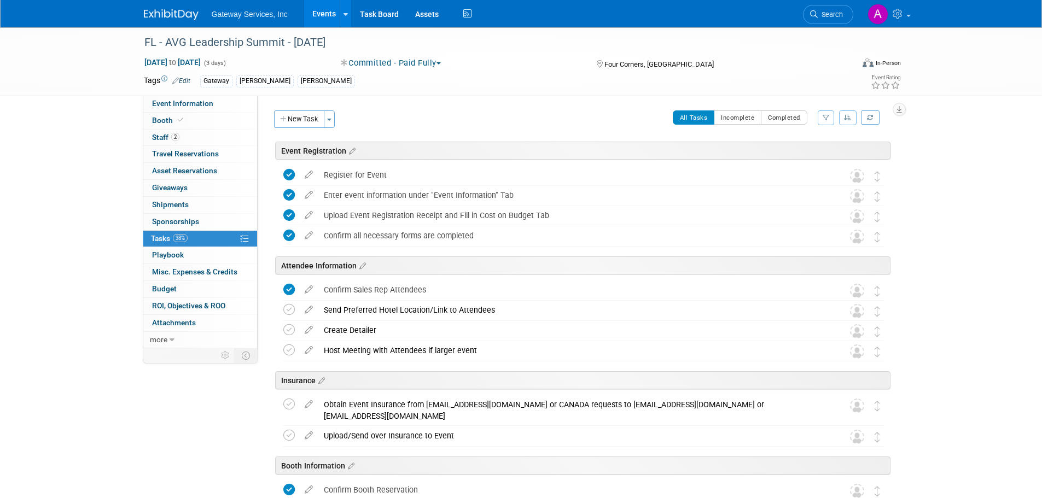
click at [311, 434] on icon at bounding box center [308, 434] width 19 height 14
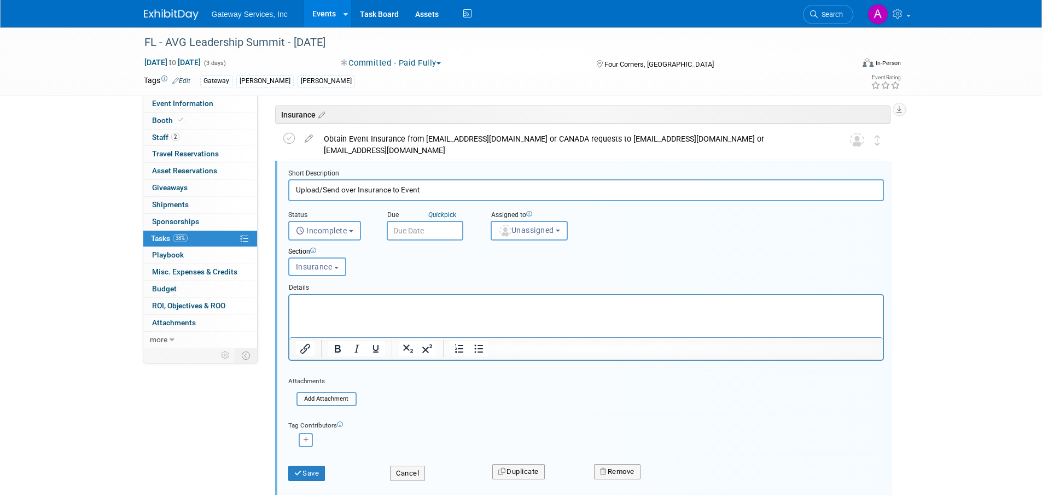
scroll to position [266, 0]
click at [618, 476] on button "Remove" at bounding box center [617, 471] width 47 height 15
click at [678, 476] on link "Yes" at bounding box center [679, 481] width 32 height 18
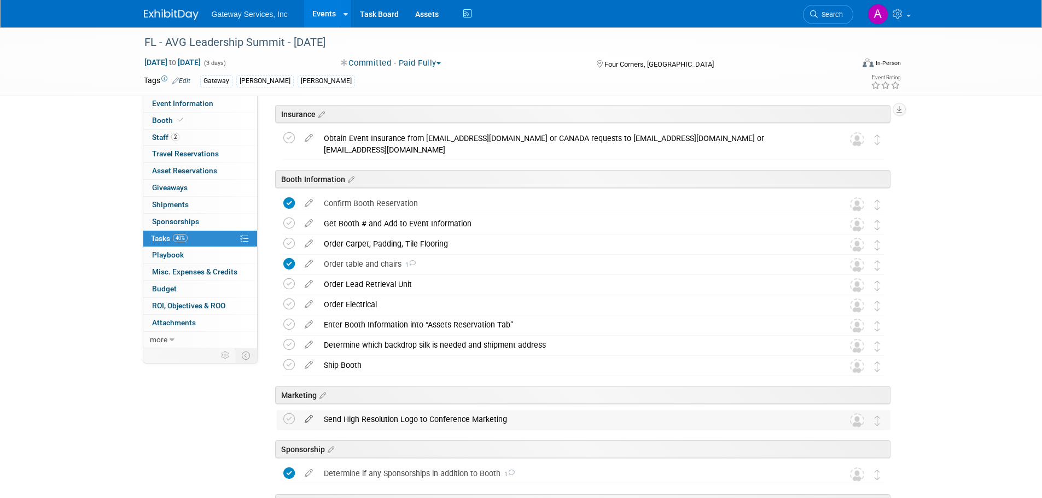
click at [305, 421] on icon at bounding box center [308, 417] width 19 height 14
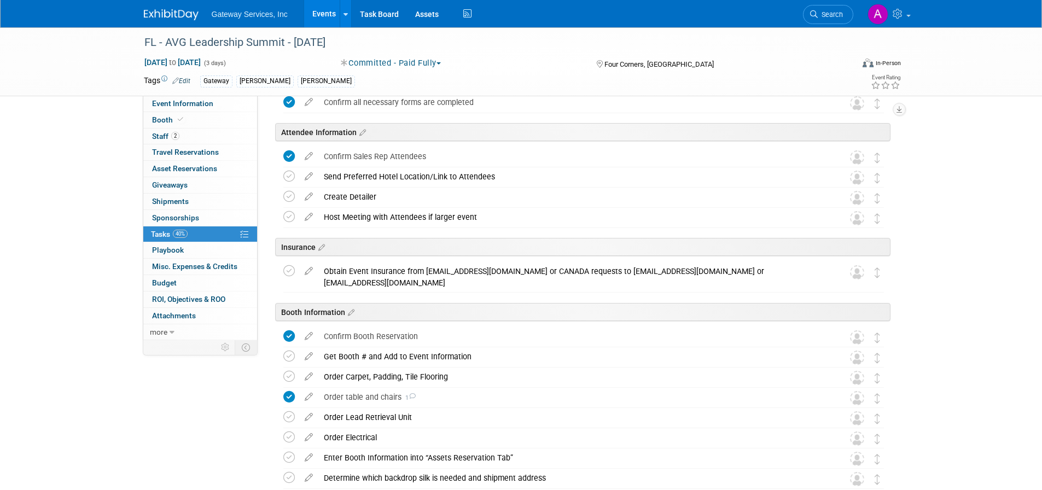
scroll to position [79, 0]
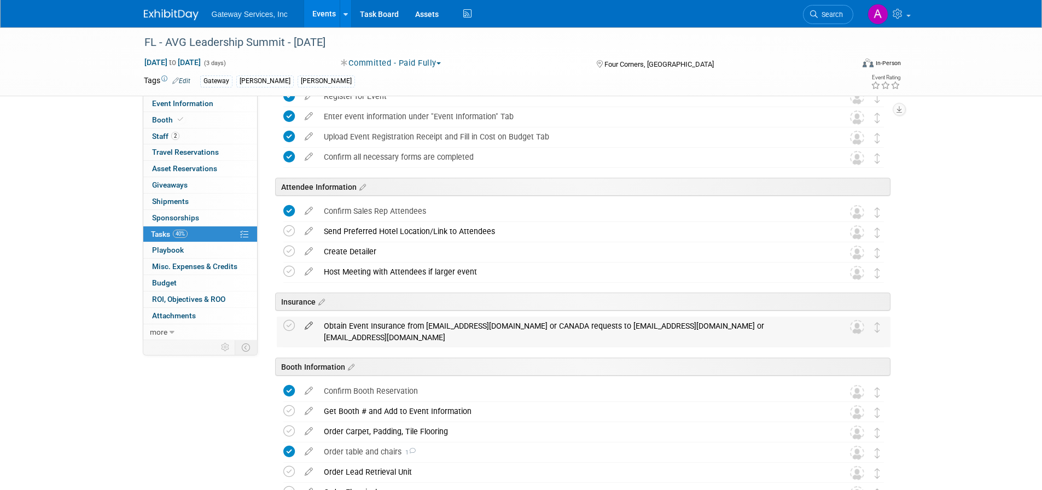
click at [307, 328] on icon at bounding box center [308, 324] width 19 height 14
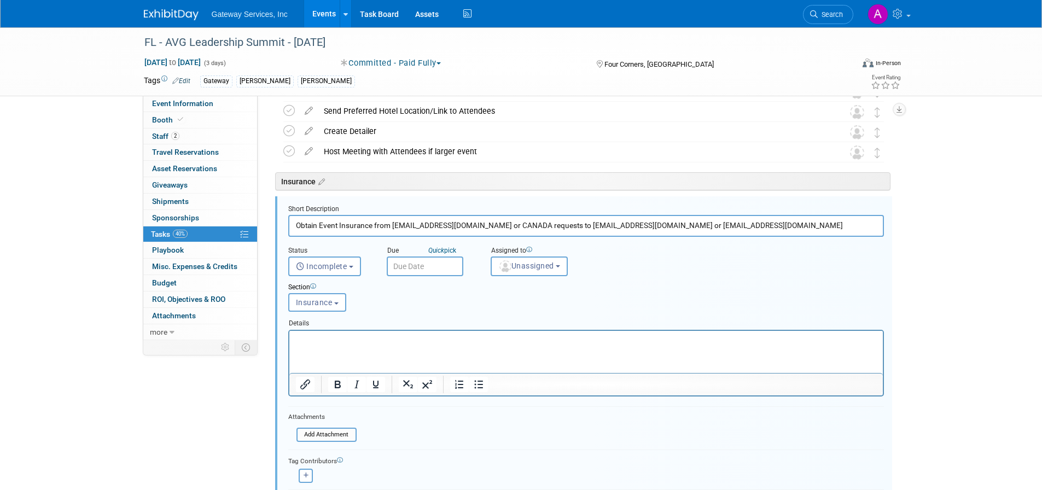
scroll to position [235, 0]
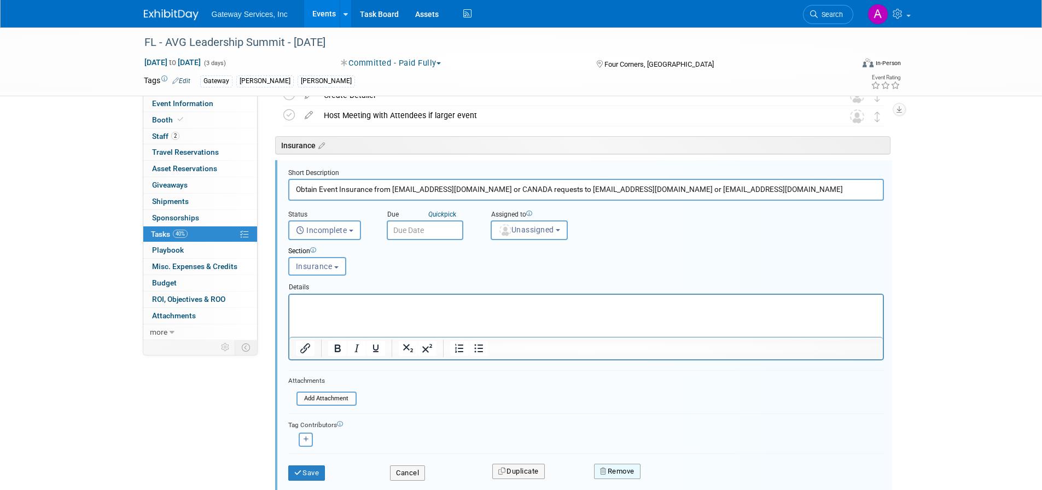
click at [628, 473] on button "Remove" at bounding box center [617, 471] width 47 height 15
click at [674, 472] on link "Yes" at bounding box center [679, 476] width 32 height 18
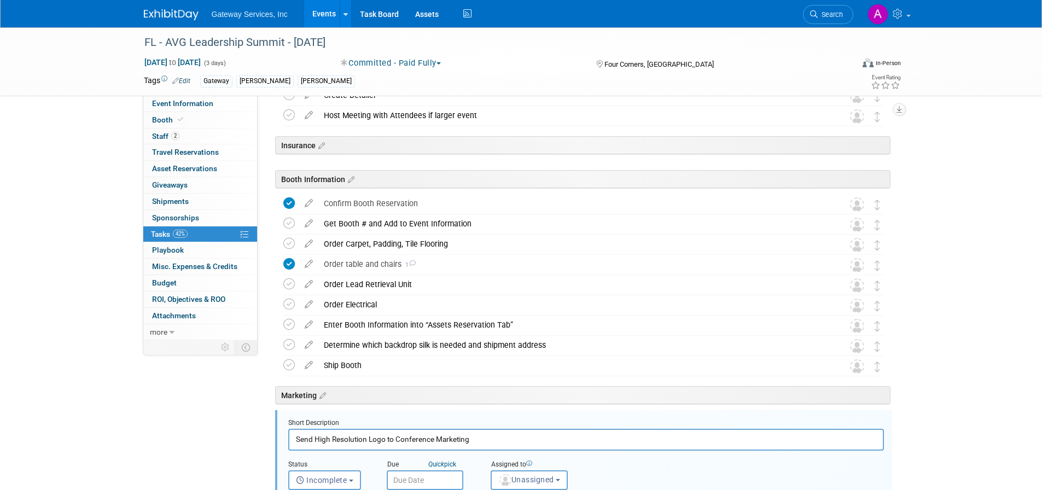
click at [183, 16] on img at bounding box center [171, 14] width 55 height 11
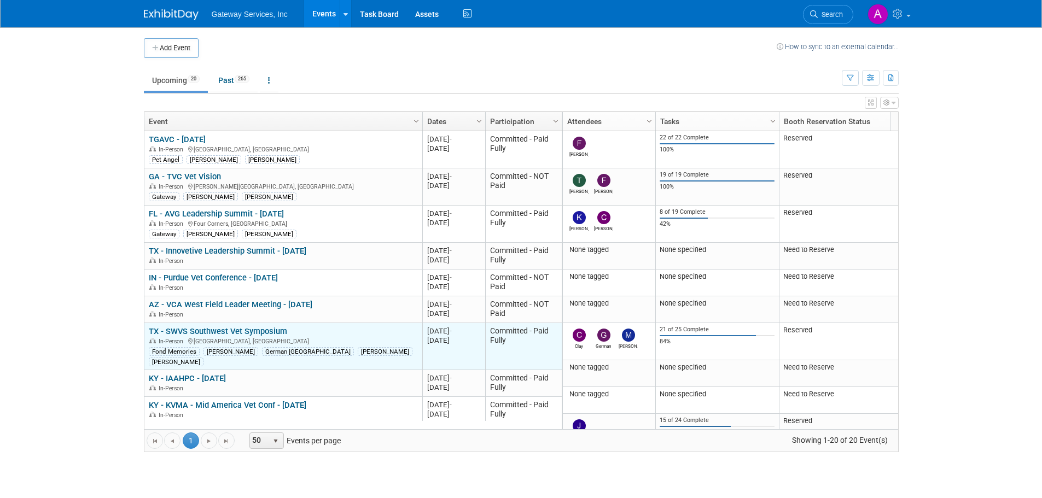
click at [261, 327] on link "TX - SWVS Southwest Vet Symposium" at bounding box center [218, 332] width 138 height 10
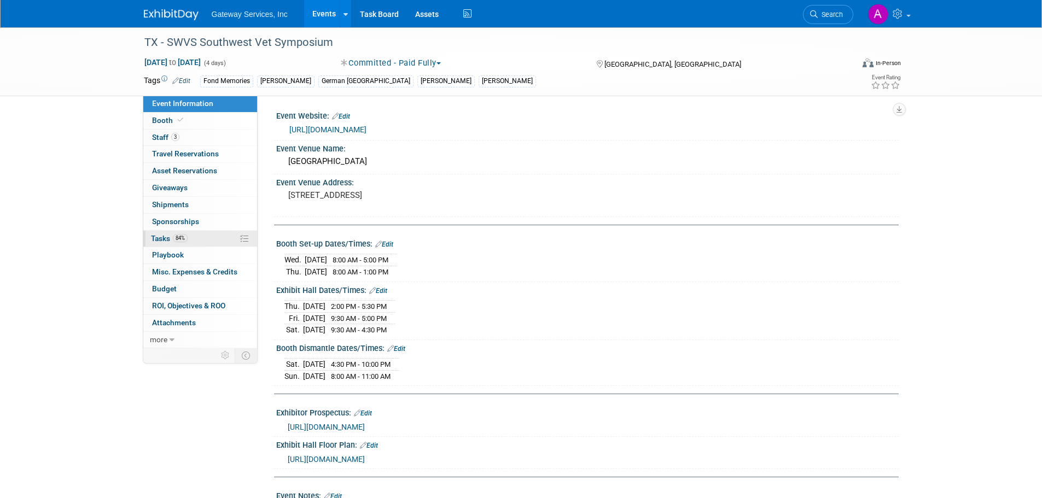
click at [198, 235] on link "84% Tasks 84%" at bounding box center [200, 239] width 114 height 16
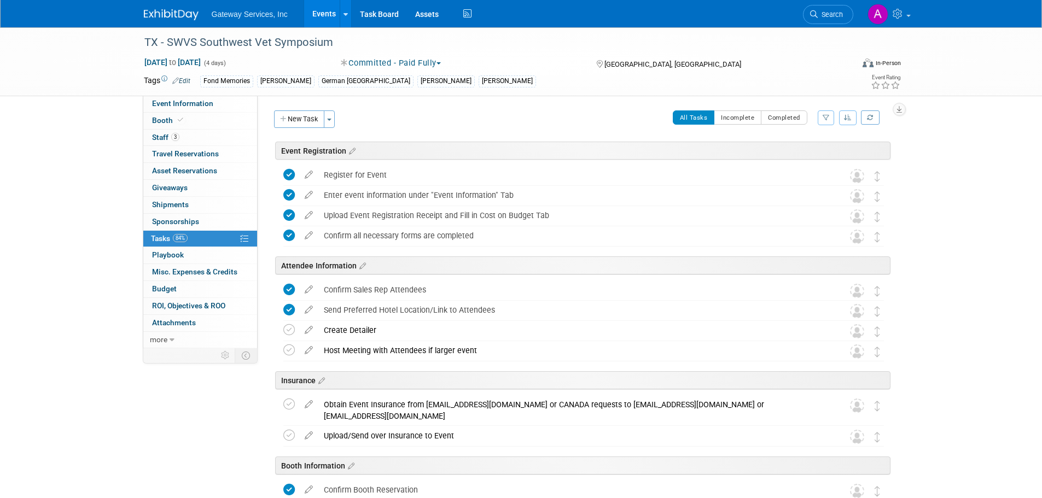
click at [185, 80] on link "Edit" at bounding box center [181, 81] width 18 height 8
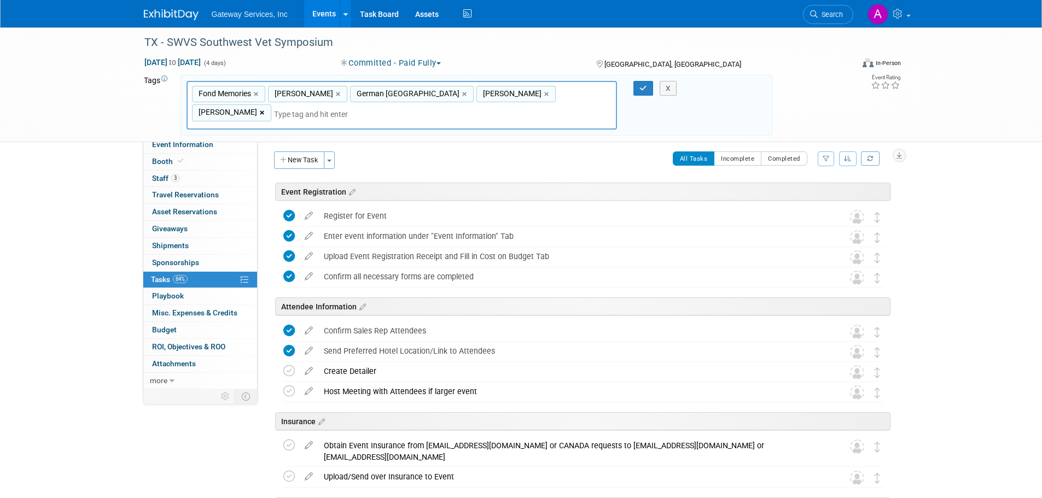
click at [267, 107] on link "×" at bounding box center [263, 113] width 7 height 13
type input "Fond Memories, Clay Cass, German Delgadillo, Mellisa Baker"
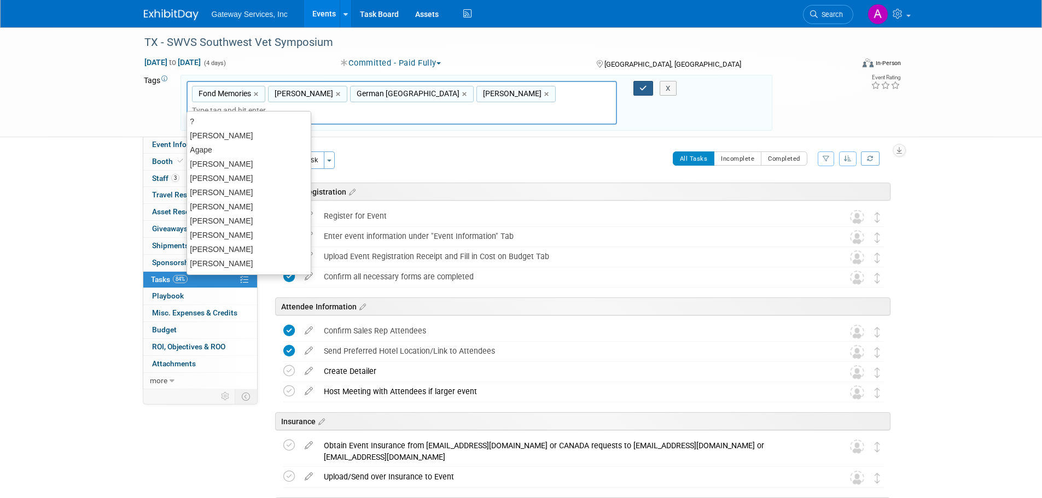
click at [636, 86] on button "button" at bounding box center [644, 88] width 20 height 15
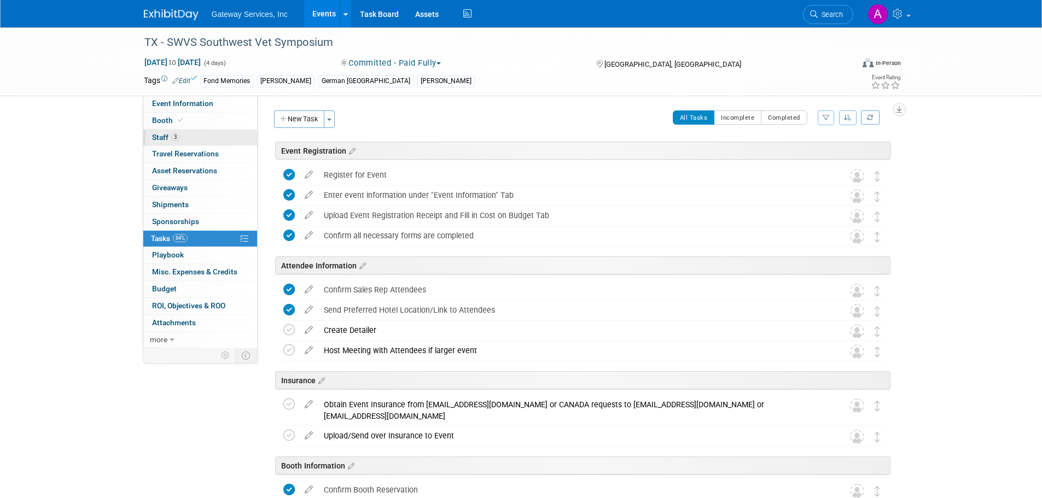
click at [208, 135] on link "3 Staff 3" at bounding box center [200, 138] width 114 height 16
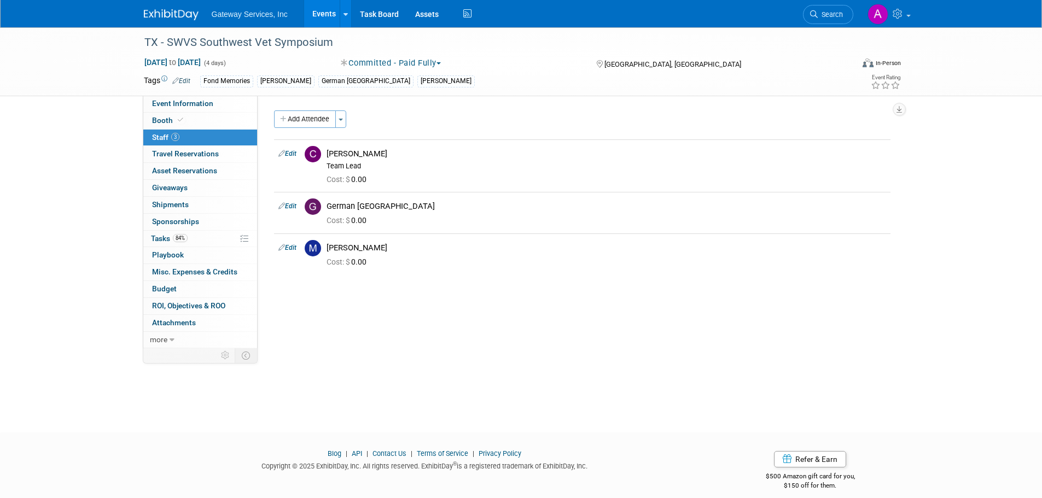
click at [175, 18] on img at bounding box center [171, 14] width 55 height 11
